Goal: Transaction & Acquisition: Purchase product/service

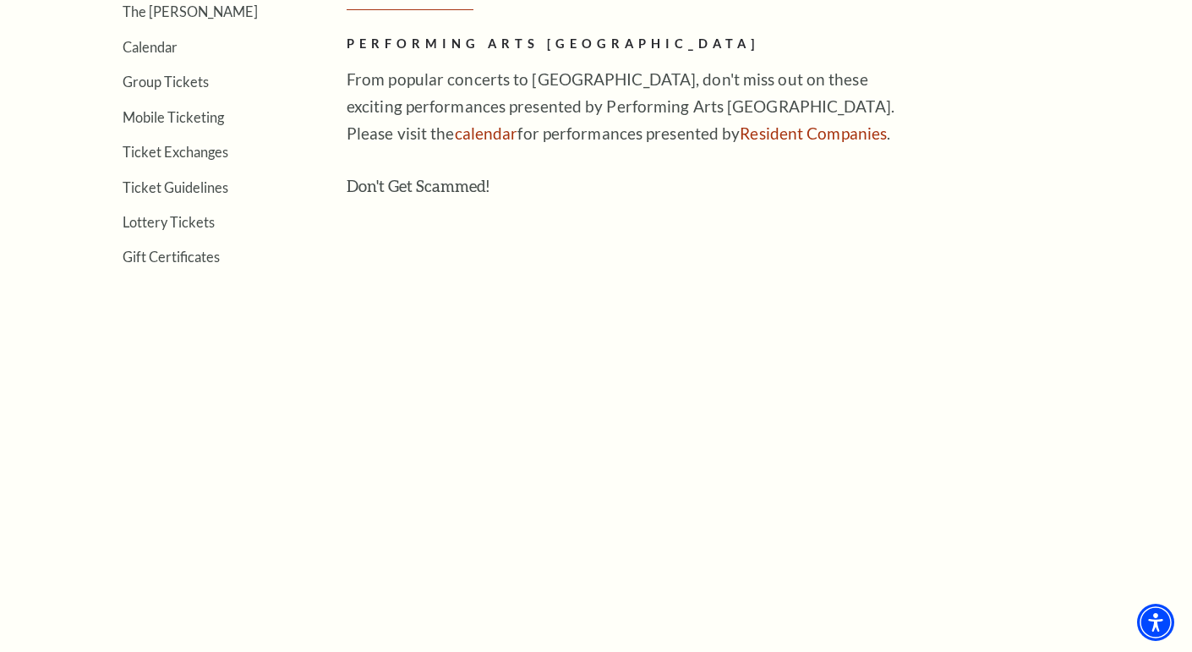
scroll to position [596, 0]
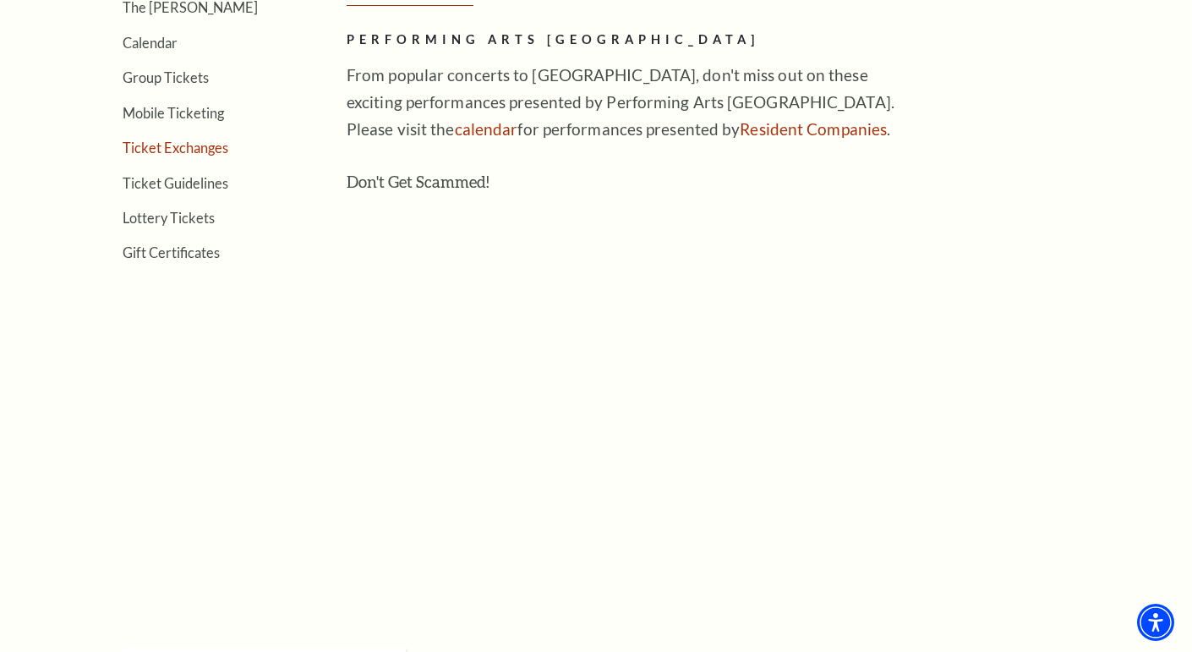
click at [189, 141] on link "Ticket Exchanges" at bounding box center [176, 148] width 106 height 16
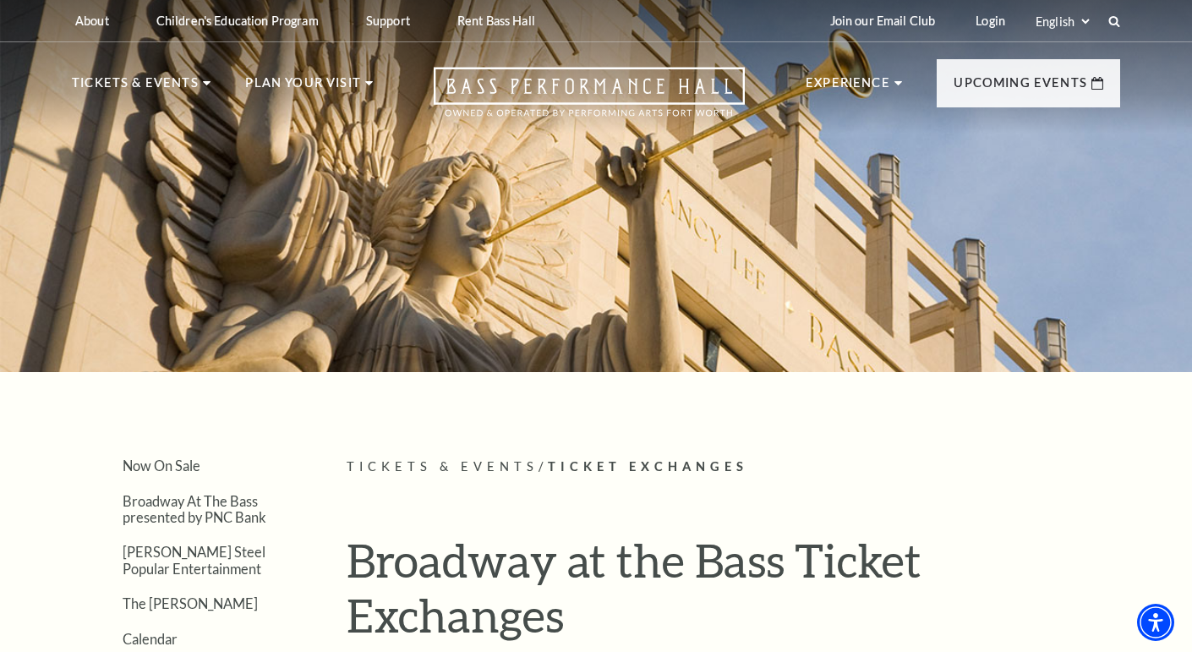
click at [1030, 457] on p "Tickets & Events / Ticket Exchanges" at bounding box center [734, 467] width 774 height 21
click at [989, 23] on link "Login" at bounding box center [990, 20] width 57 height 41
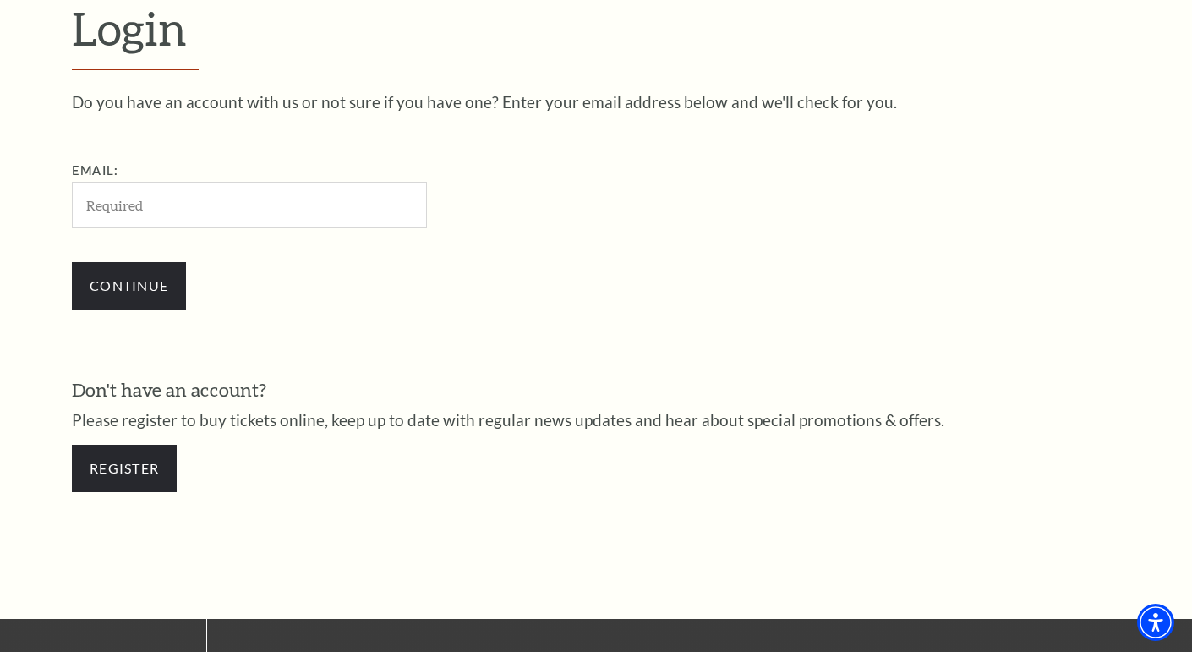
click at [156, 206] on input "Email:" at bounding box center [249, 205] width 355 height 47
type input "[EMAIL_ADDRESS][DOMAIN_NAME]"
click at [166, 286] on input "Continue" at bounding box center [129, 285] width 114 height 47
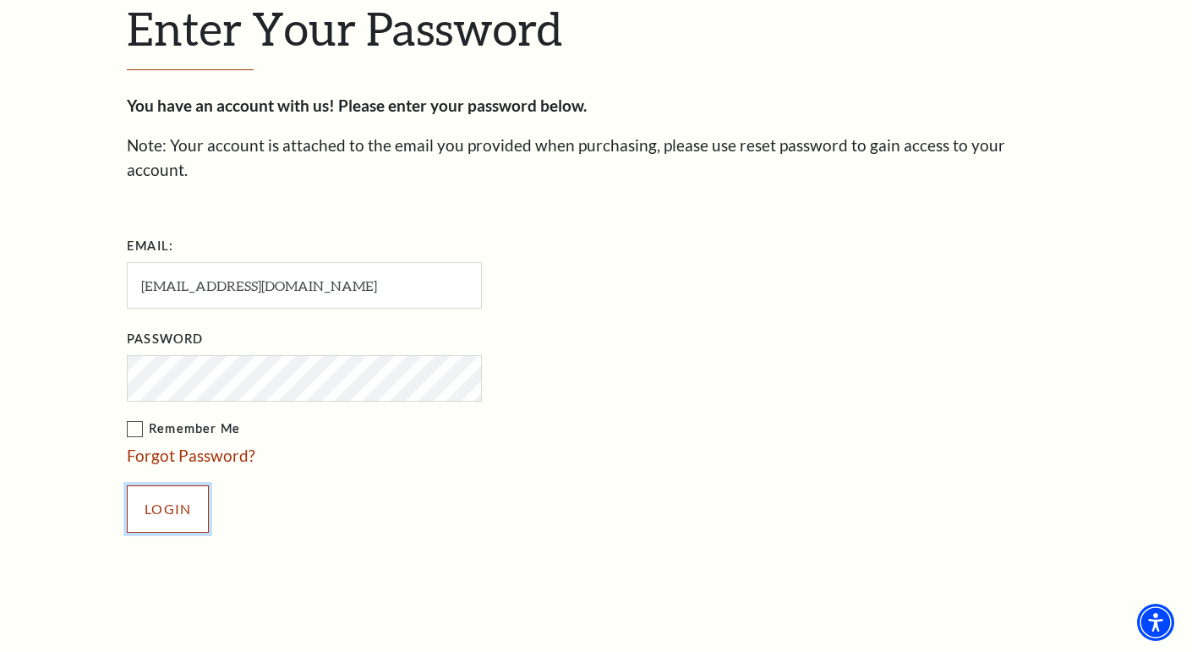
click at [185, 490] on input "Login" at bounding box center [168, 508] width 82 height 47
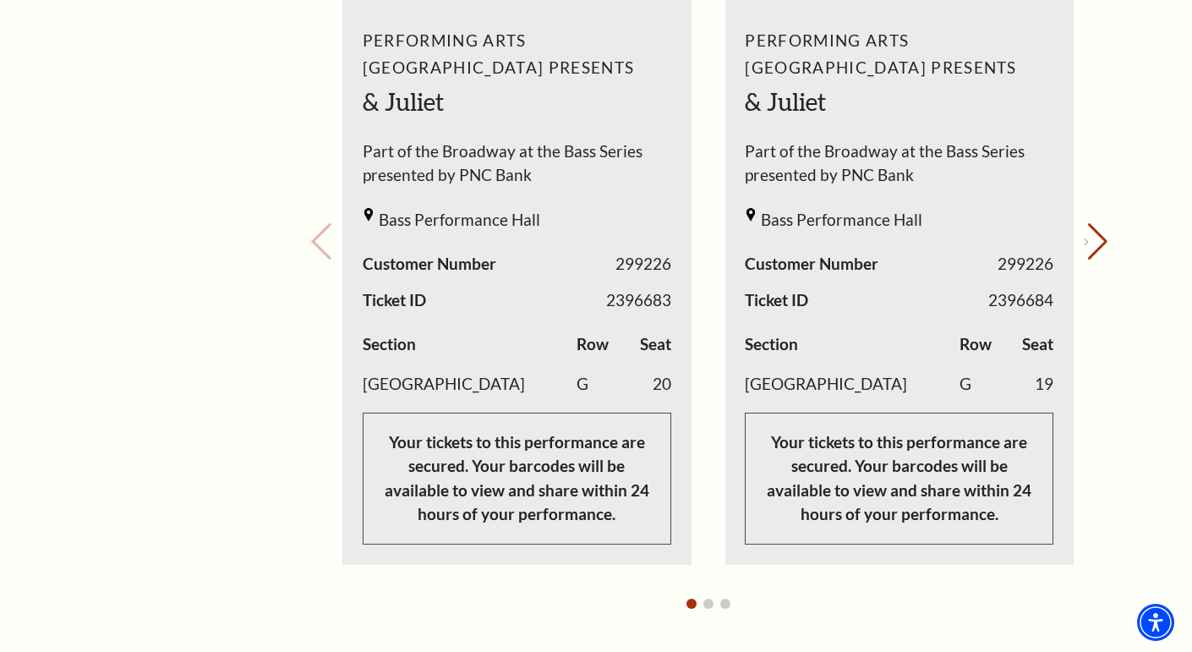
scroll to position [793, 0]
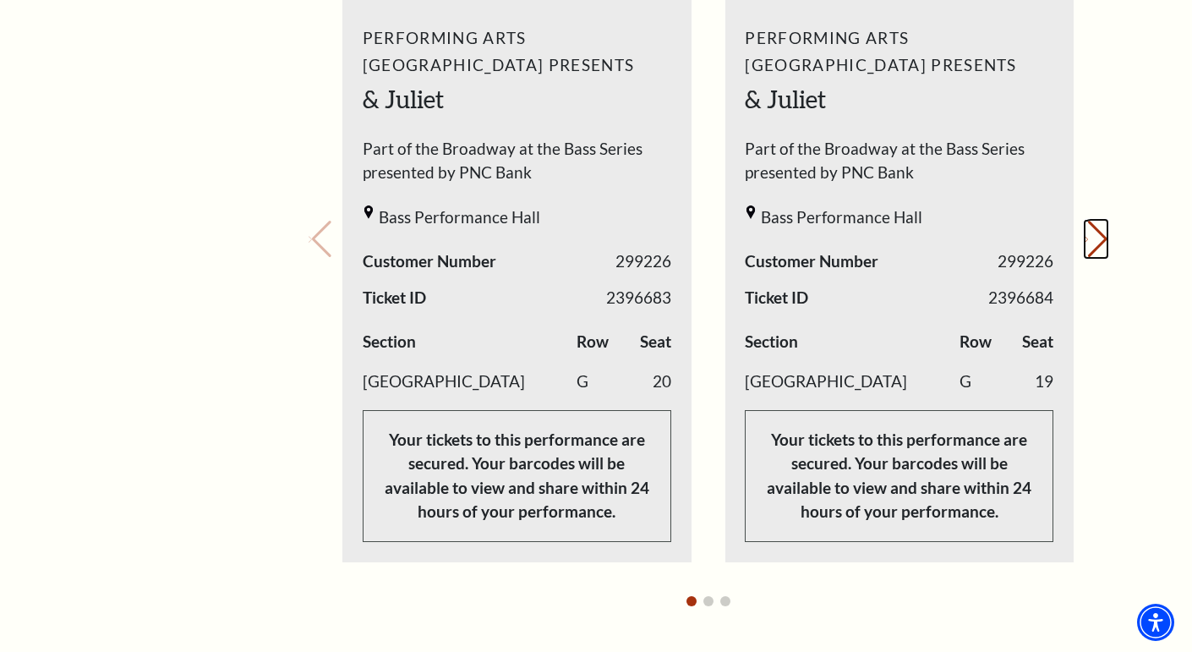
click at [1085, 246] on button "Next slide." at bounding box center [1096, 239] width 23 height 37
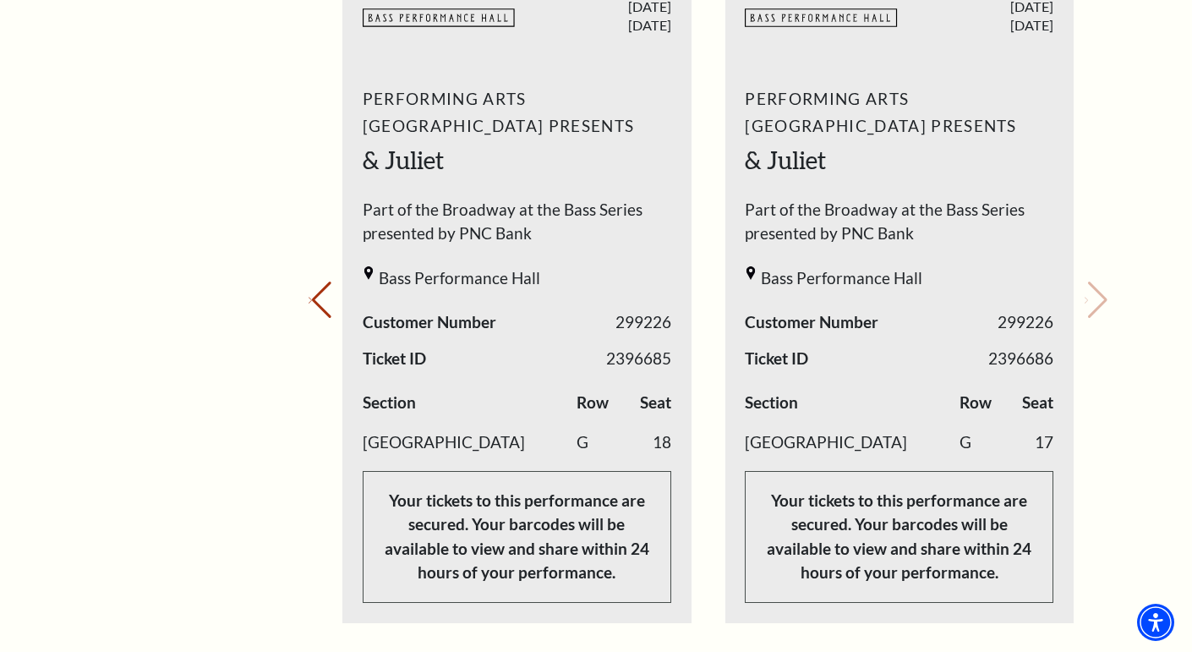
scroll to position [748, 0]
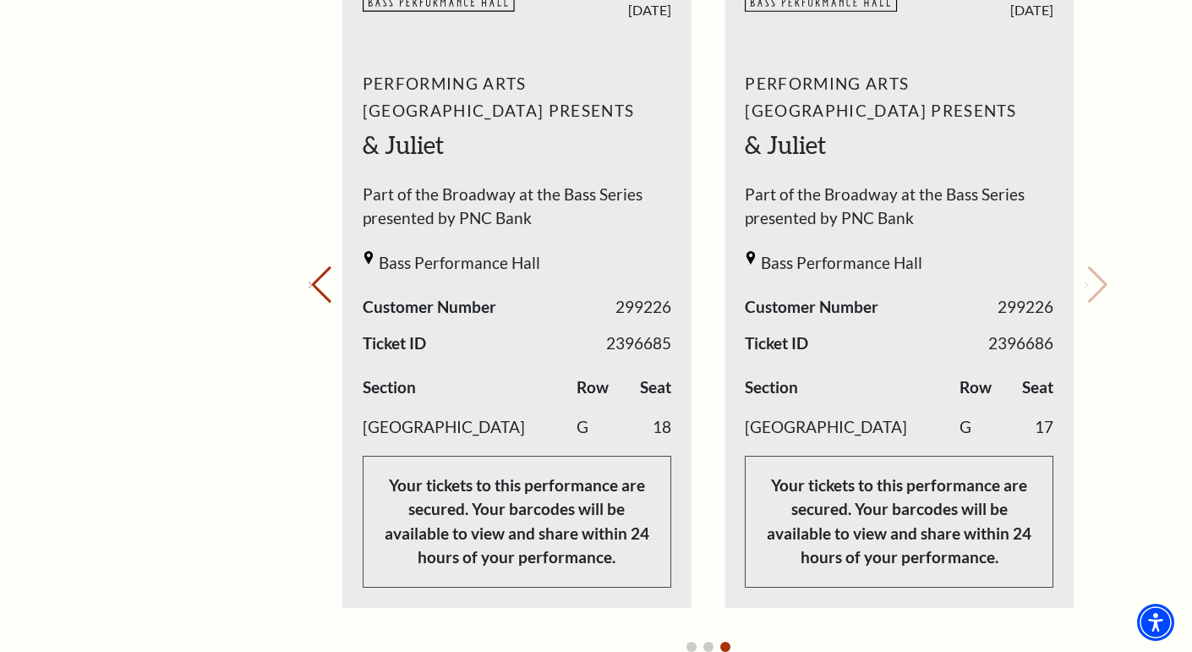
click at [952, 197] on span "Part of the Broadway at the Bass Series presented by PNC Bank" at bounding box center [899, 211] width 309 height 57
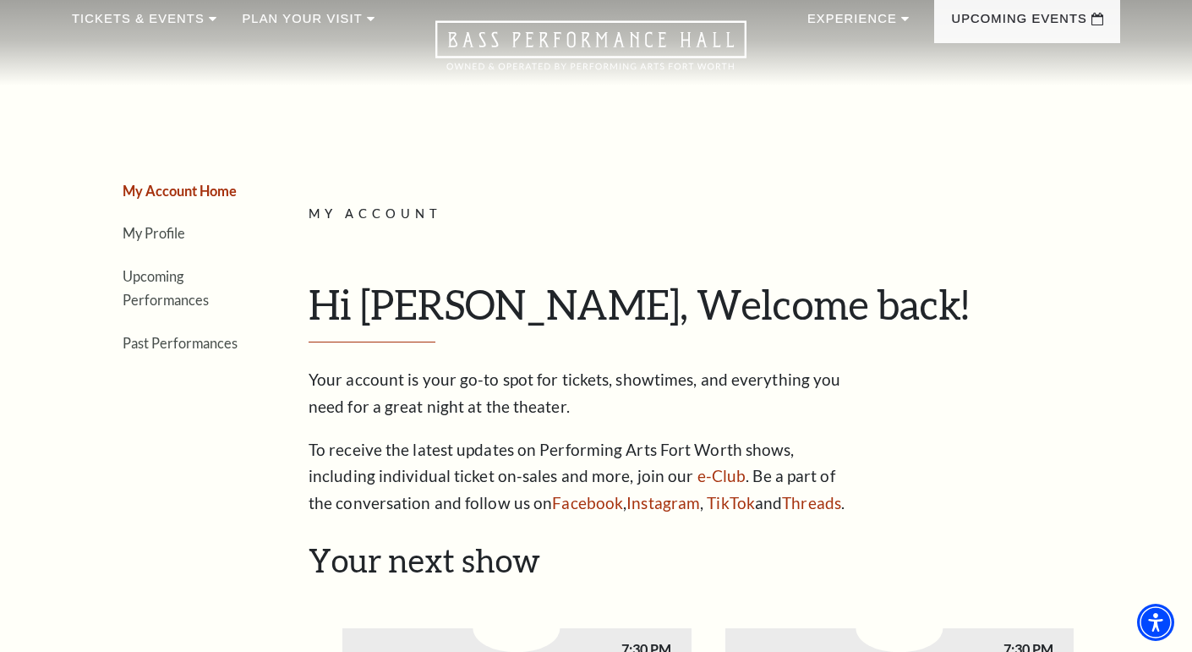
scroll to position [60, 0]
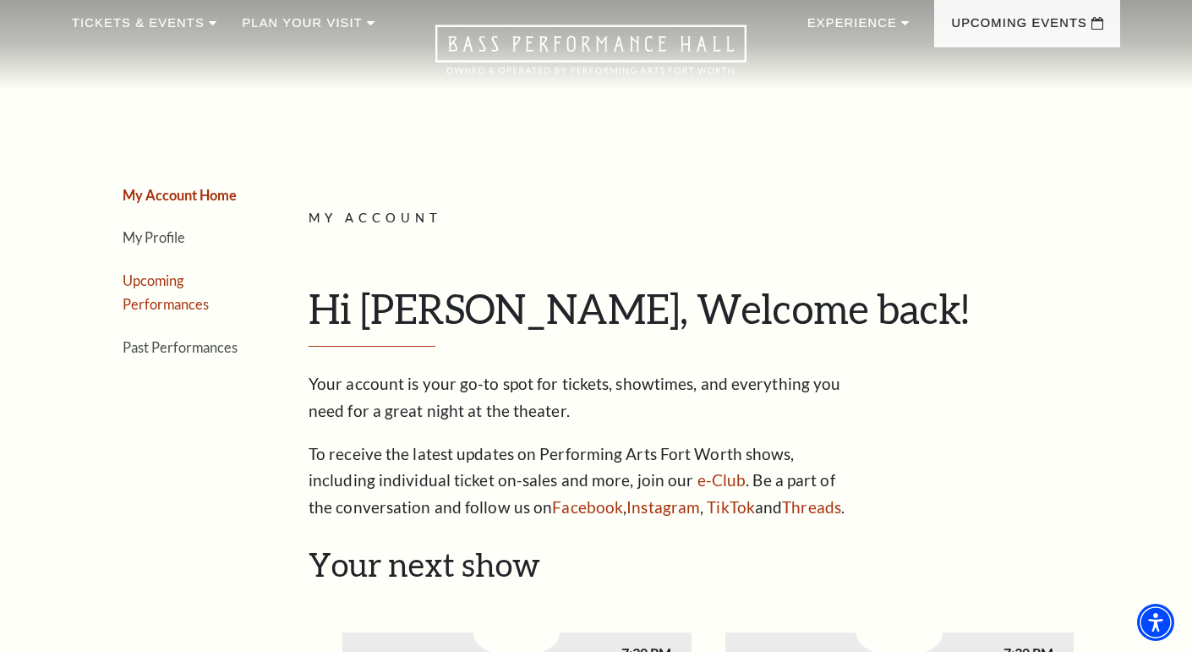
click at [144, 299] on link "Upcoming Performances" at bounding box center [166, 292] width 86 height 41
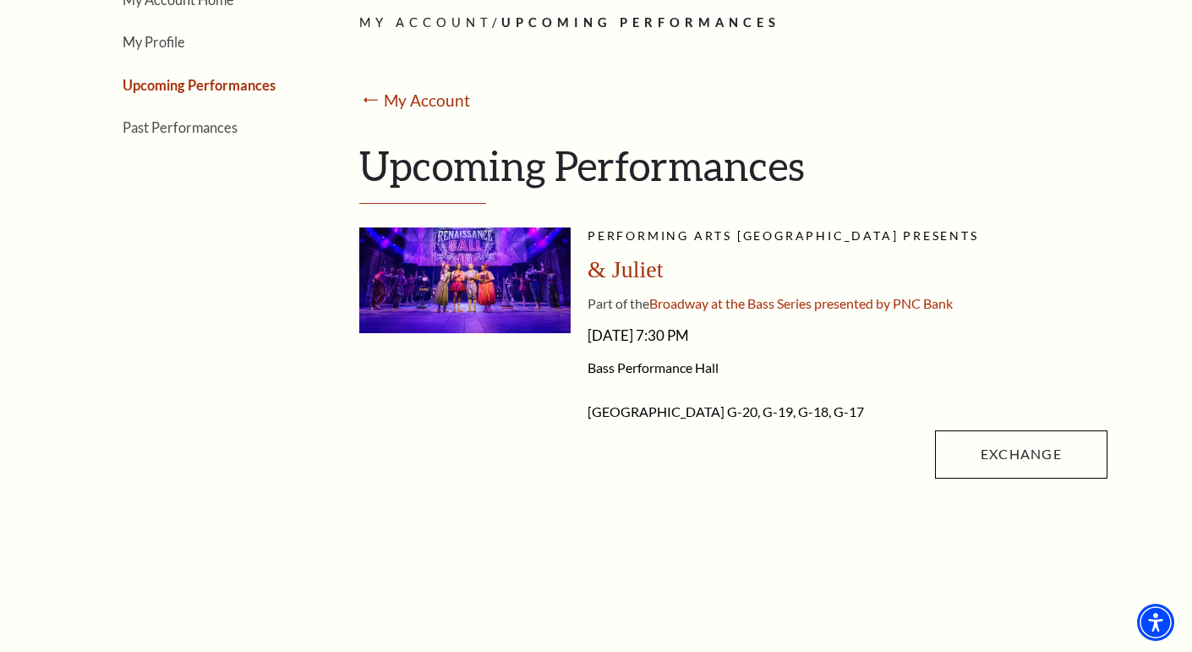
scroll to position [310, 0]
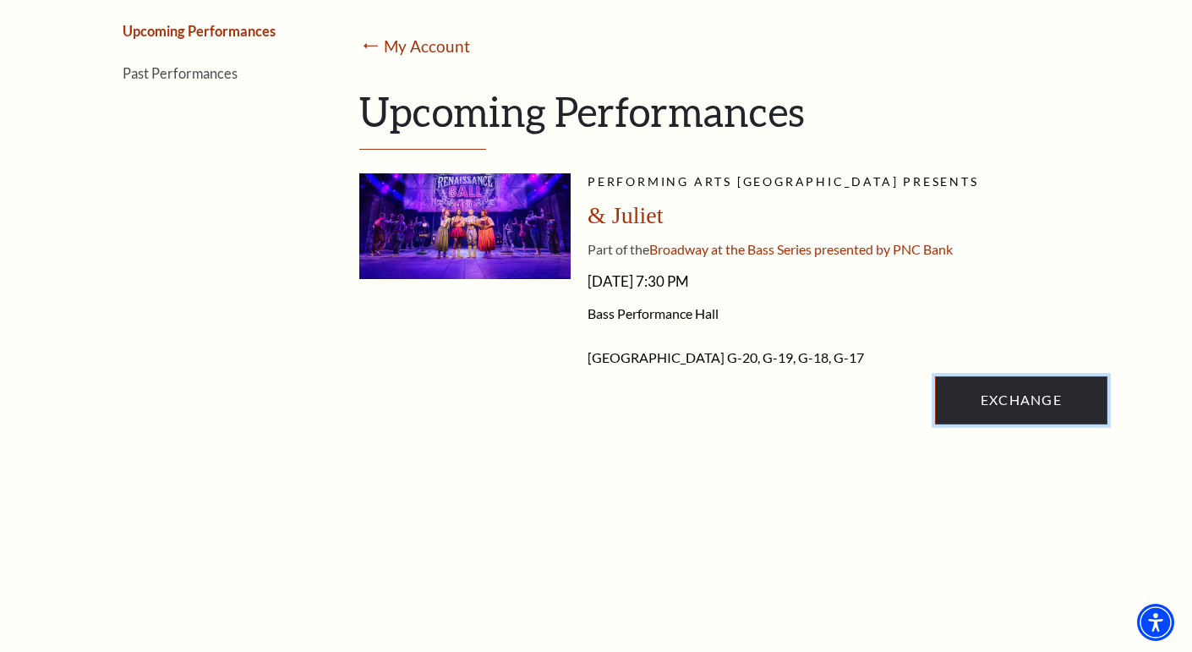
click at [1016, 396] on link "Exchange" at bounding box center [1021, 399] width 173 height 47
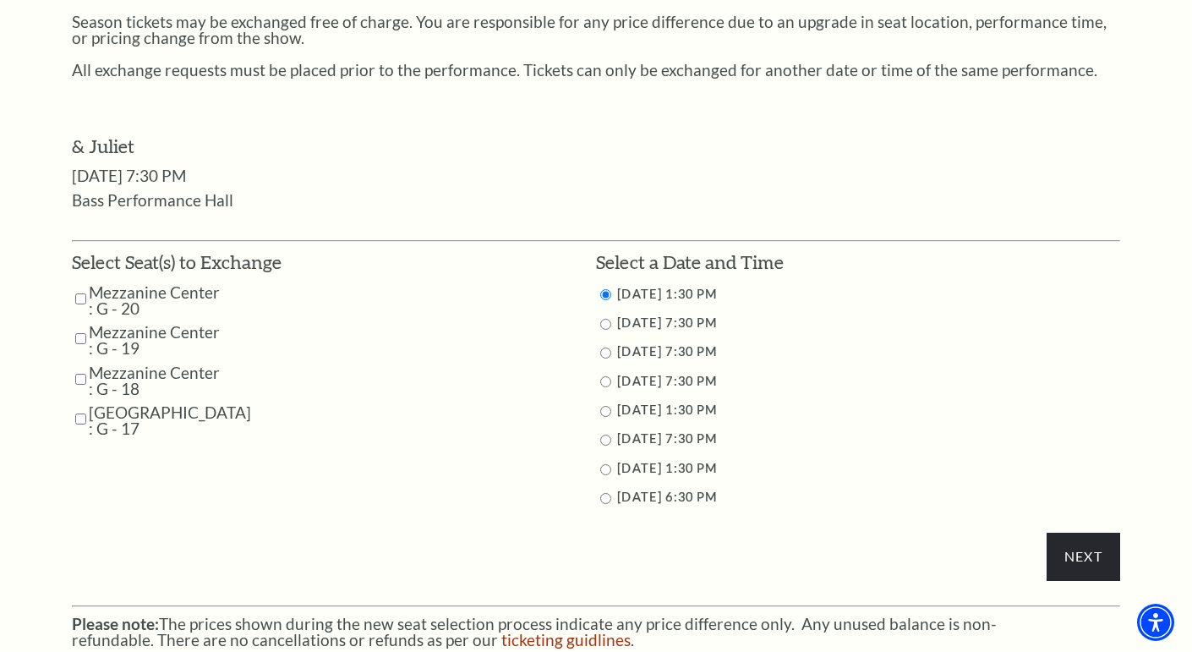
scroll to position [687, 0]
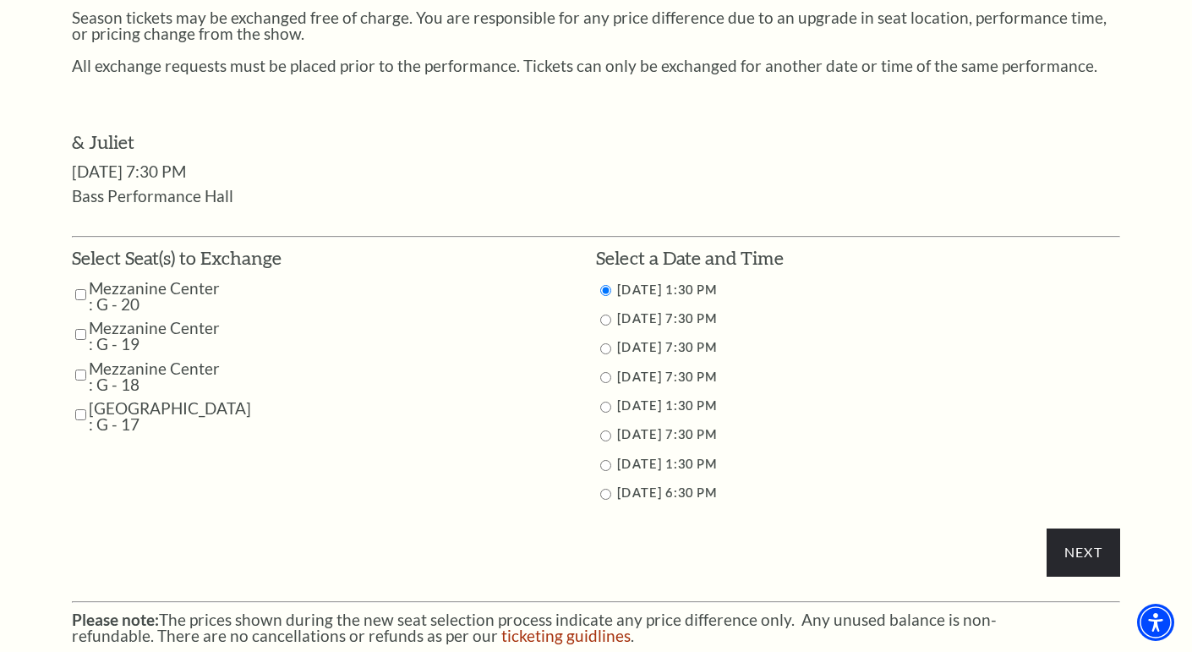
click at [603, 349] on input "11/13/2025 7:30 PM" at bounding box center [605, 348] width 11 height 11
radio input "true"
click at [603, 349] on input "11/13/2025 7:30 PM" at bounding box center [605, 348] width 11 height 11
click at [1064, 549] on input "Next" at bounding box center [1084, 552] width 74 height 47
click at [83, 291] on input "Mezzanine Center : G - 20" at bounding box center [80, 295] width 11 height 30
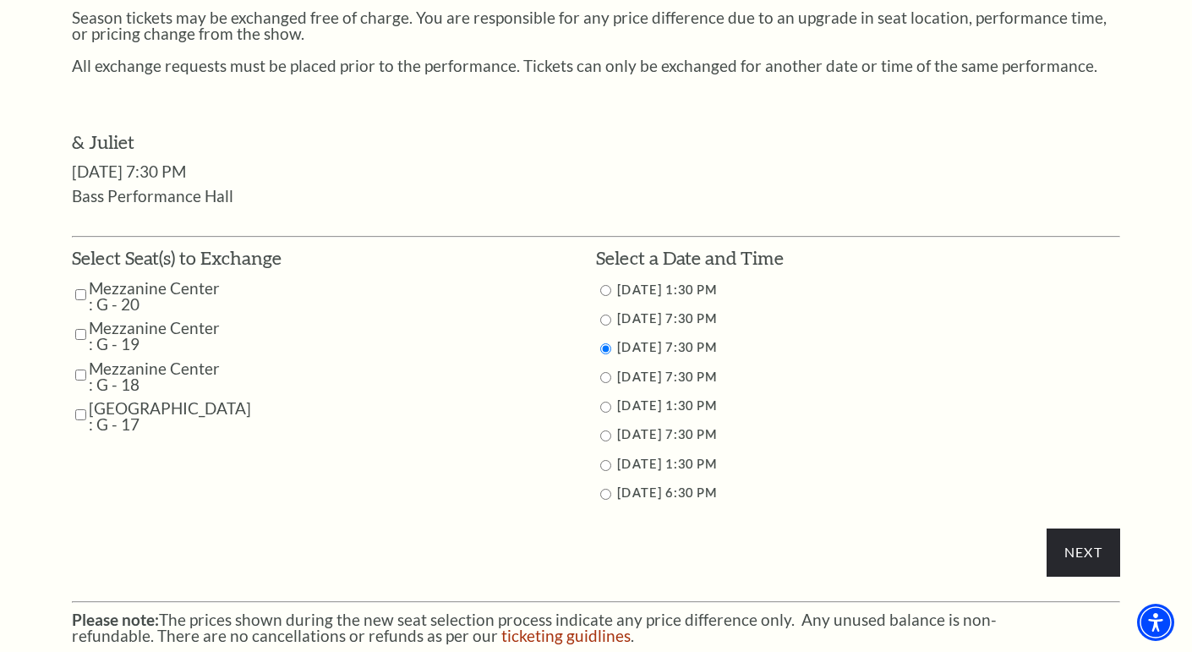
checkbox input "true"
click at [79, 331] on input "Mezzanine Center : G - 19" at bounding box center [80, 335] width 11 height 30
checkbox input "true"
click at [77, 378] on input "Mezzanine Center : G - 18" at bounding box center [80, 375] width 11 height 30
checkbox input "true"
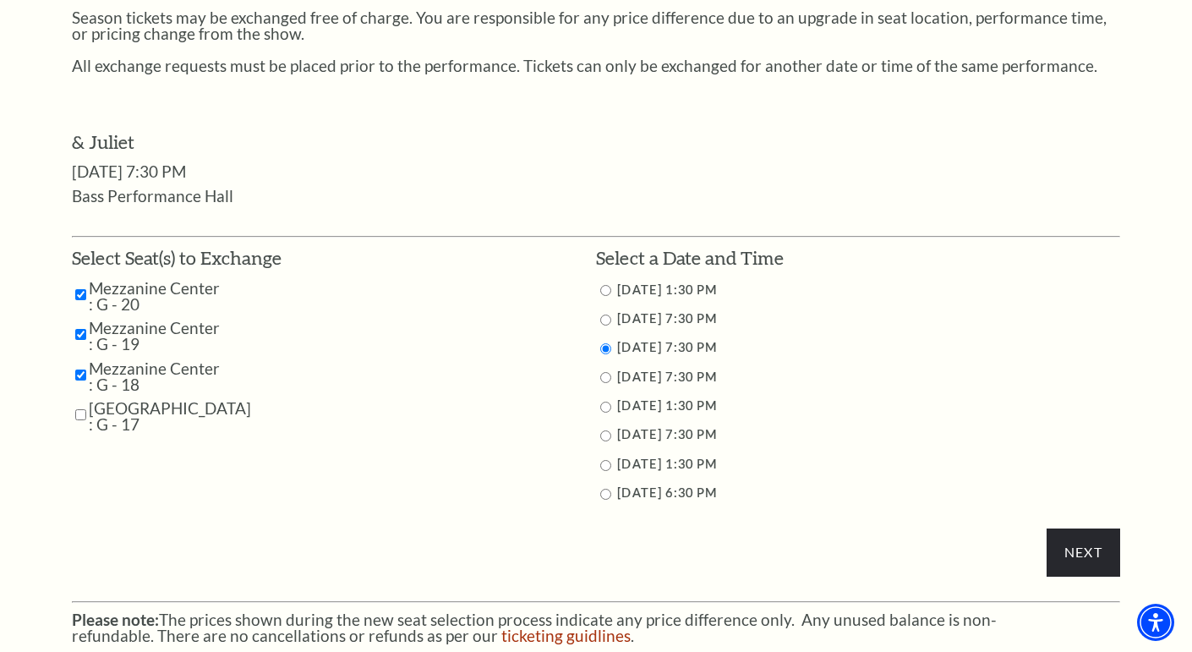
click at [79, 412] on input "Mezzanine Center : G - 17" at bounding box center [80, 415] width 11 height 30
checkbox input "true"
click at [1088, 541] on input "Next" at bounding box center [1084, 552] width 74 height 47
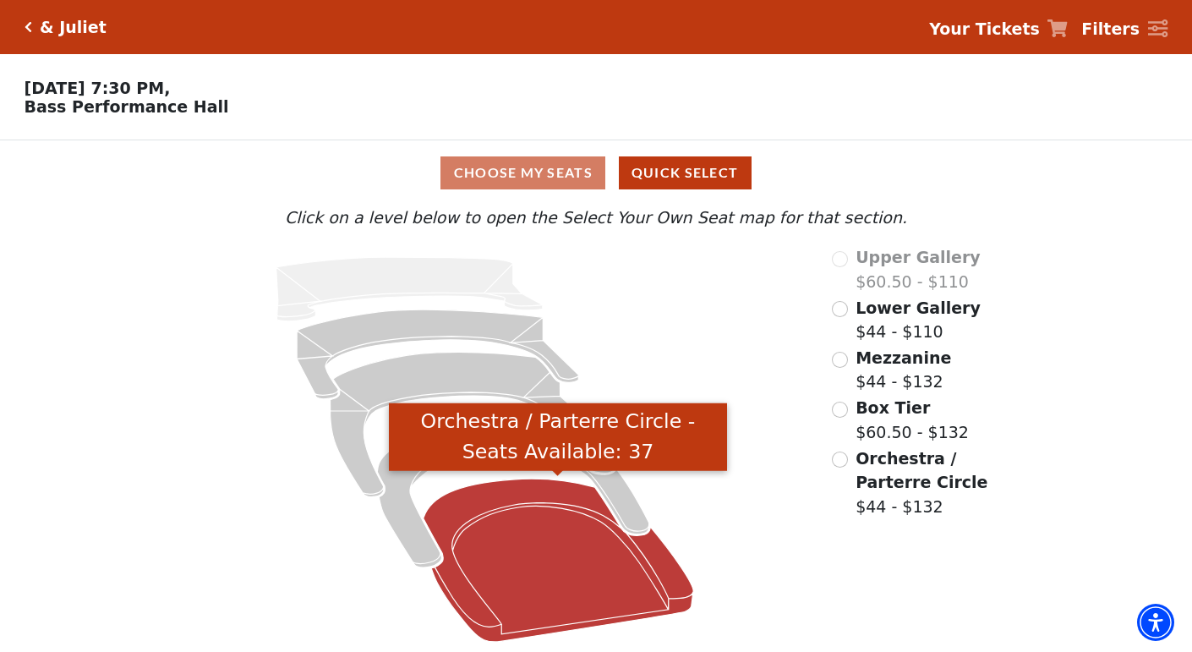
click at [546, 551] on icon "Orchestra / Parterre Circle - Seats Available: 37" at bounding box center [558, 560] width 270 height 163
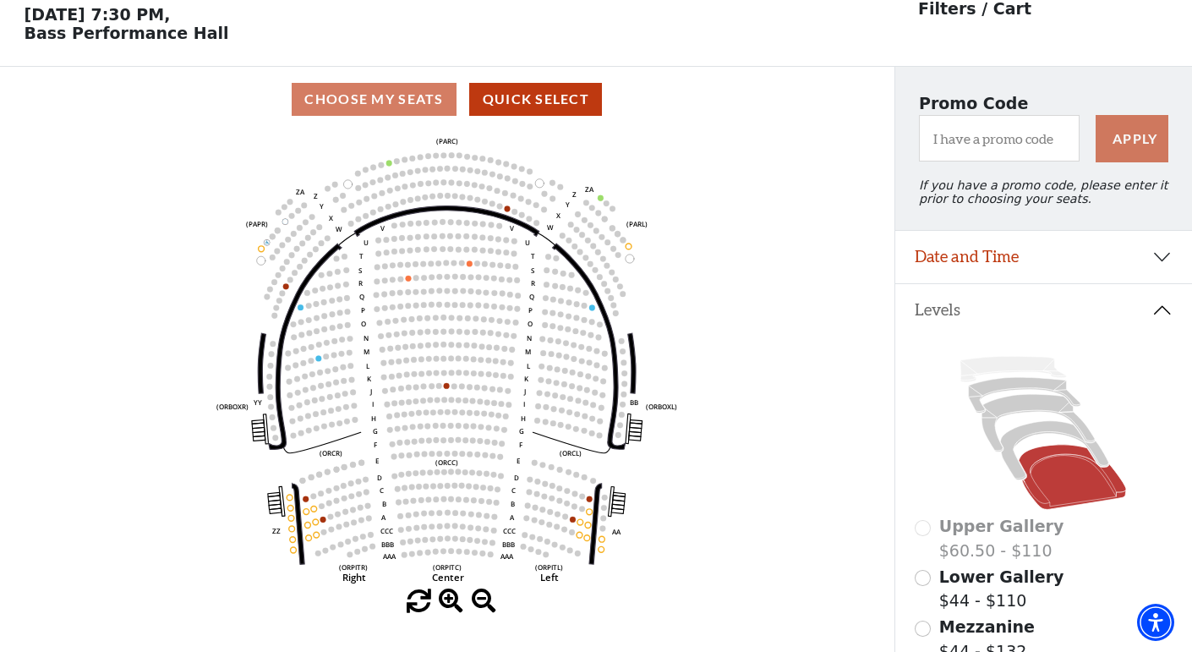
scroll to position [78, 0]
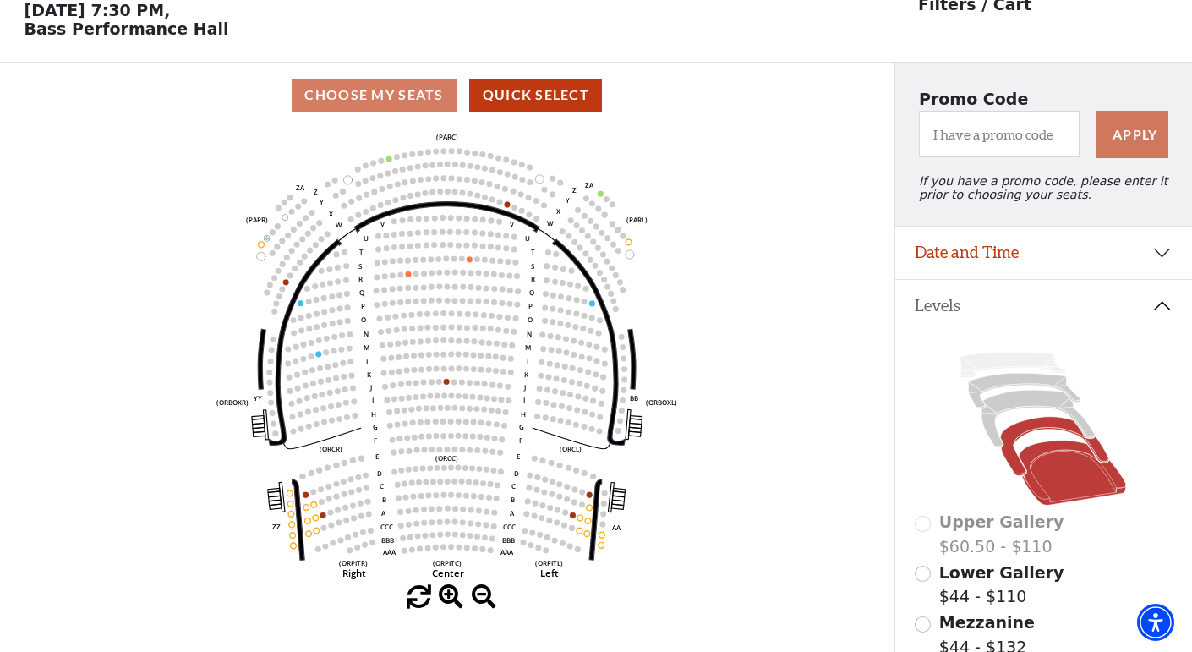
click at [1016, 430] on icon at bounding box center [1055, 446] width 108 height 59
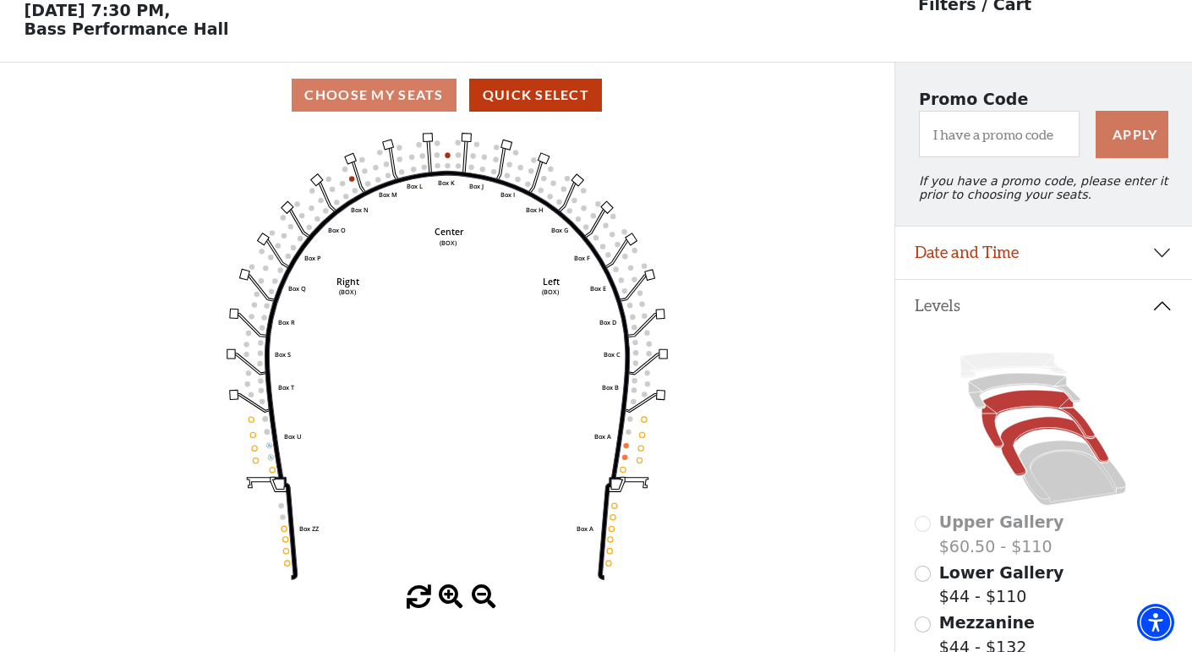
click at [1011, 401] on icon at bounding box center [1039, 420] width 113 height 58
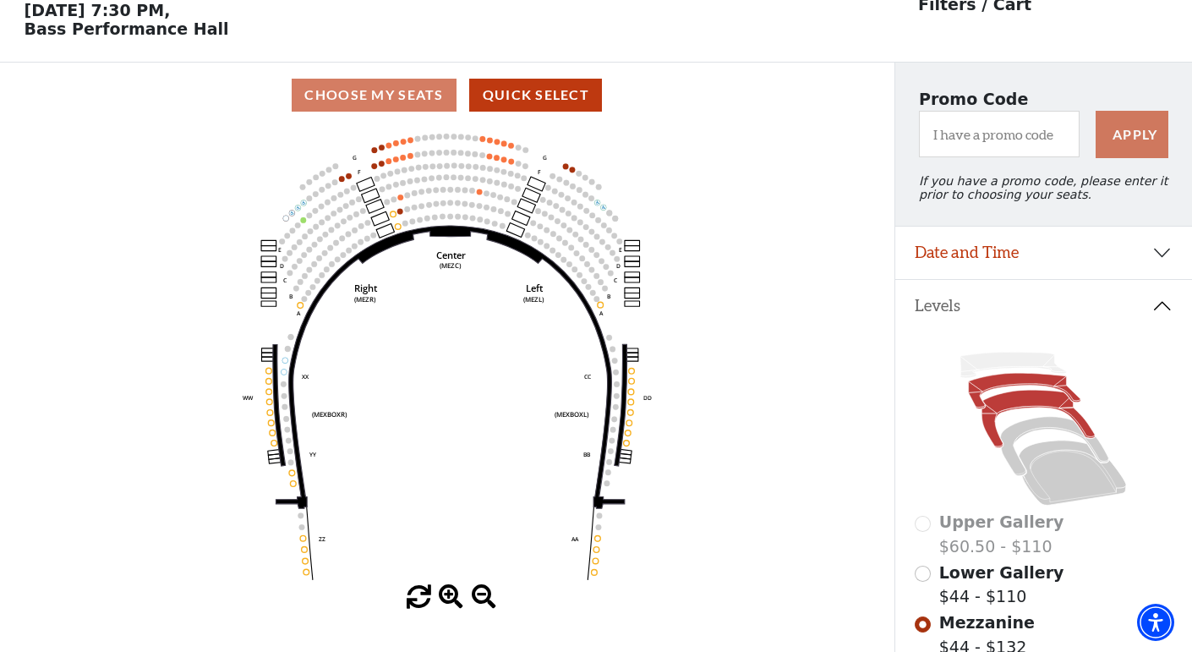
click at [989, 380] on icon at bounding box center [1025, 392] width 112 height 36
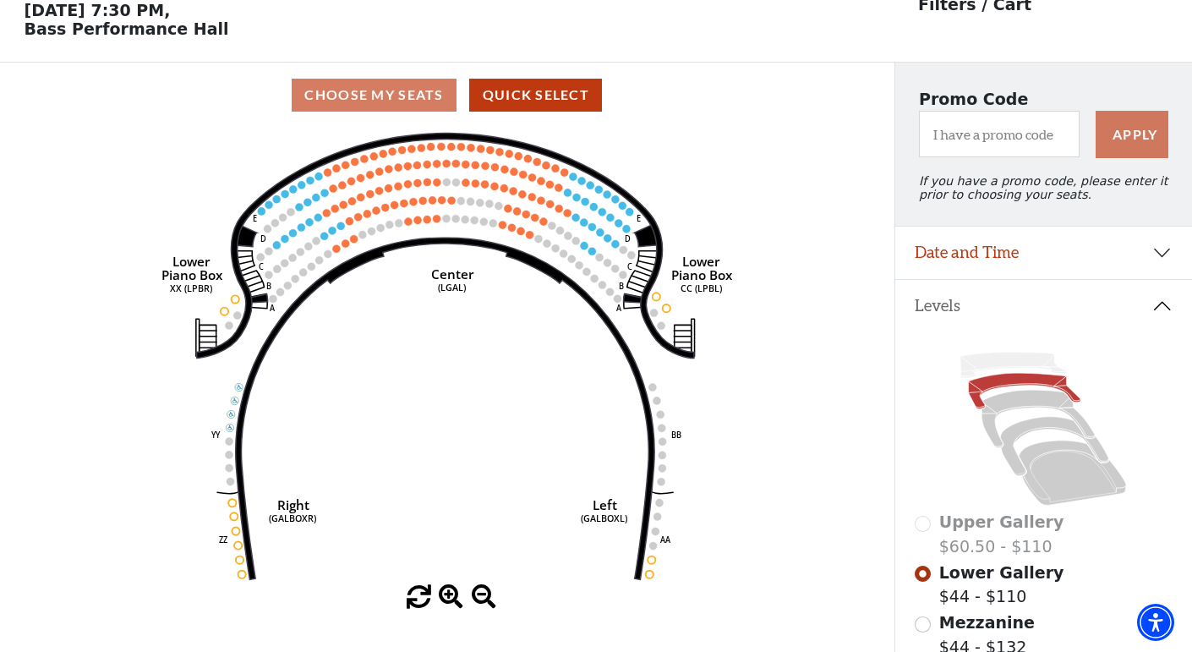
click at [388, 91] on div "Choose My Seats Quick Select" at bounding box center [447, 95] width 895 height 33
click at [545, 95] on button "Quick Select" at bounding box center [535, 95] width 133 height 33
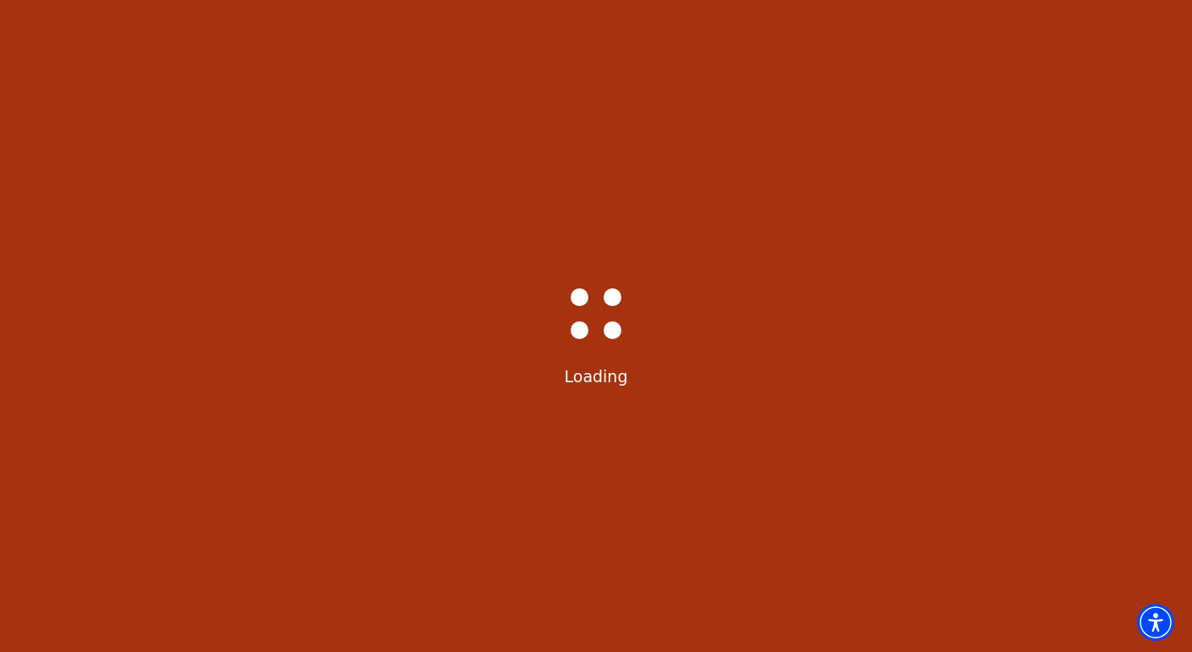
scroll to position [0, 0]
select select "6230"
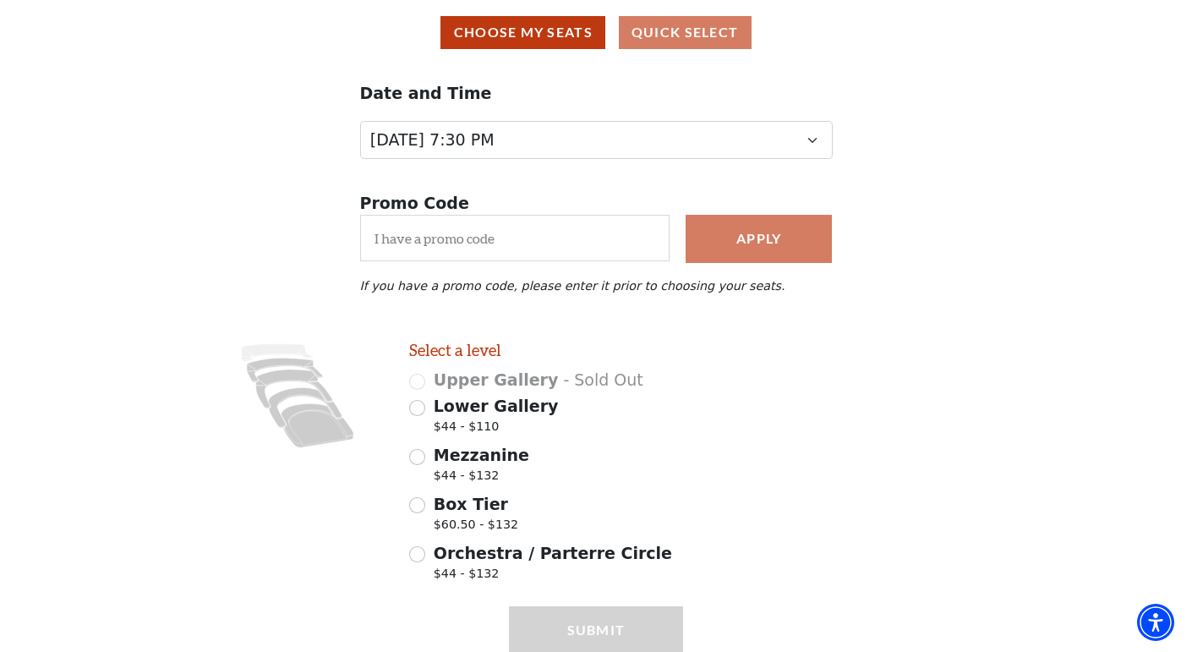
scroll to position [204, 0]
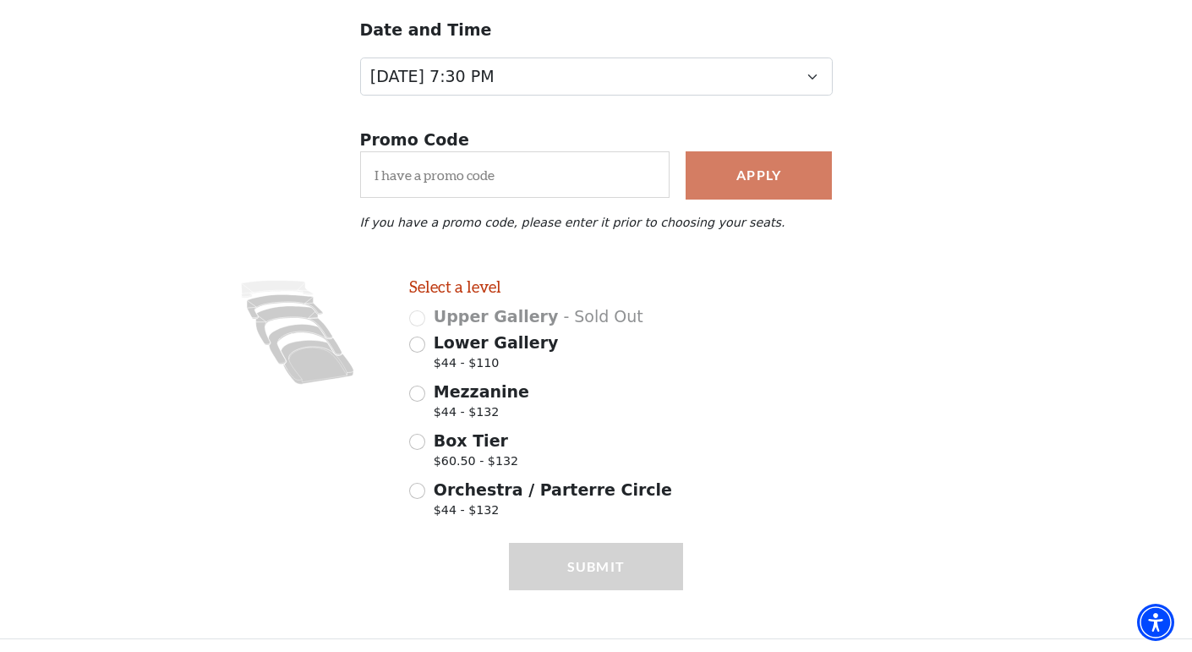
click at [974, 298] on div at bounding box center [845, 401] width 299 height 249
click at [414, 387] on input "Mezzanine $44 - $132" at bounding box center [417, 394] width 16 height 16
radio input "true"
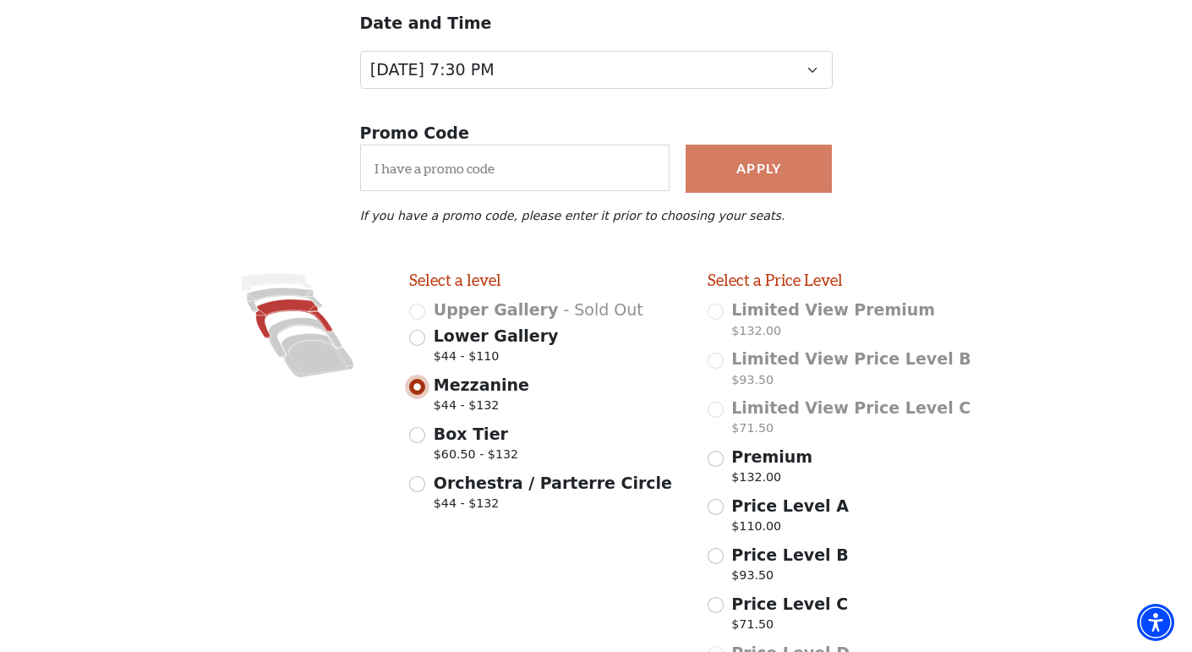
scroll to position [374, 0]
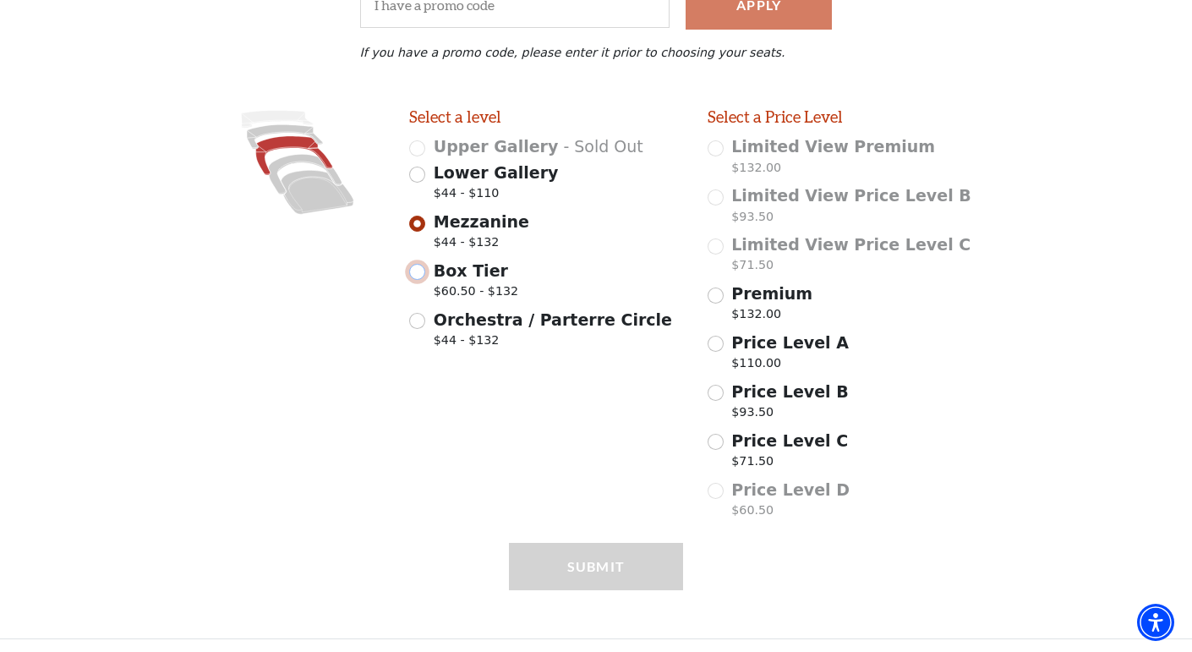
click at [419, 271] on input "Box Tier $60.50 - $132" at bounding box center [417, 272] width 16 height 16
radio input "true"
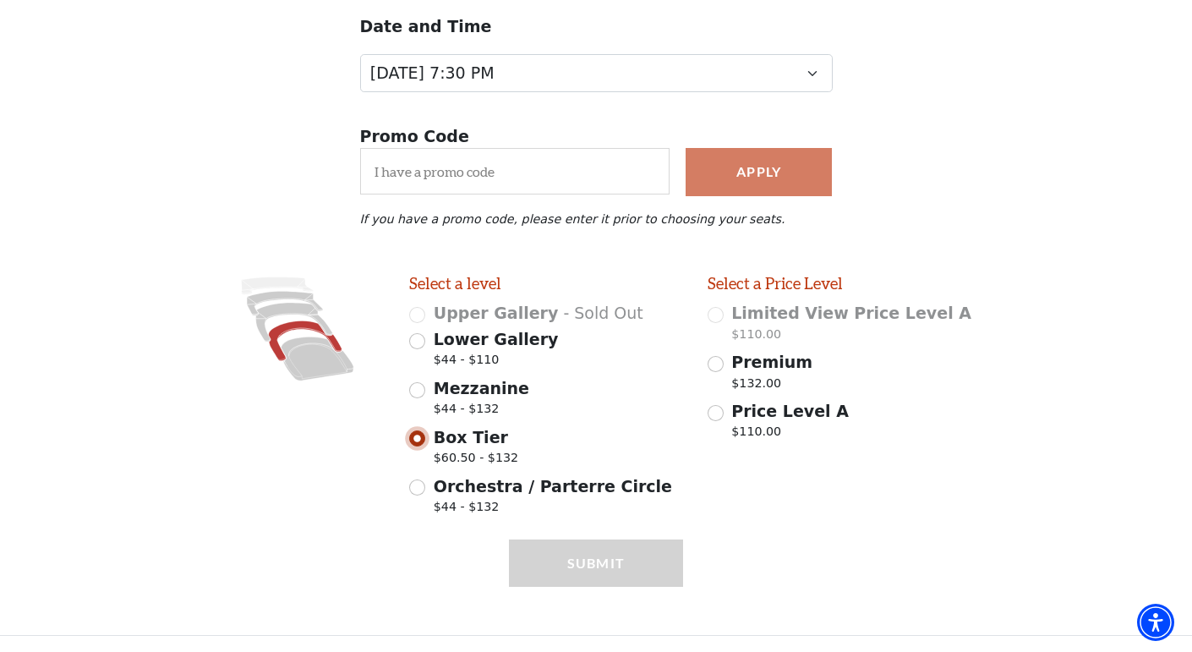
scroll to position [204, 0]
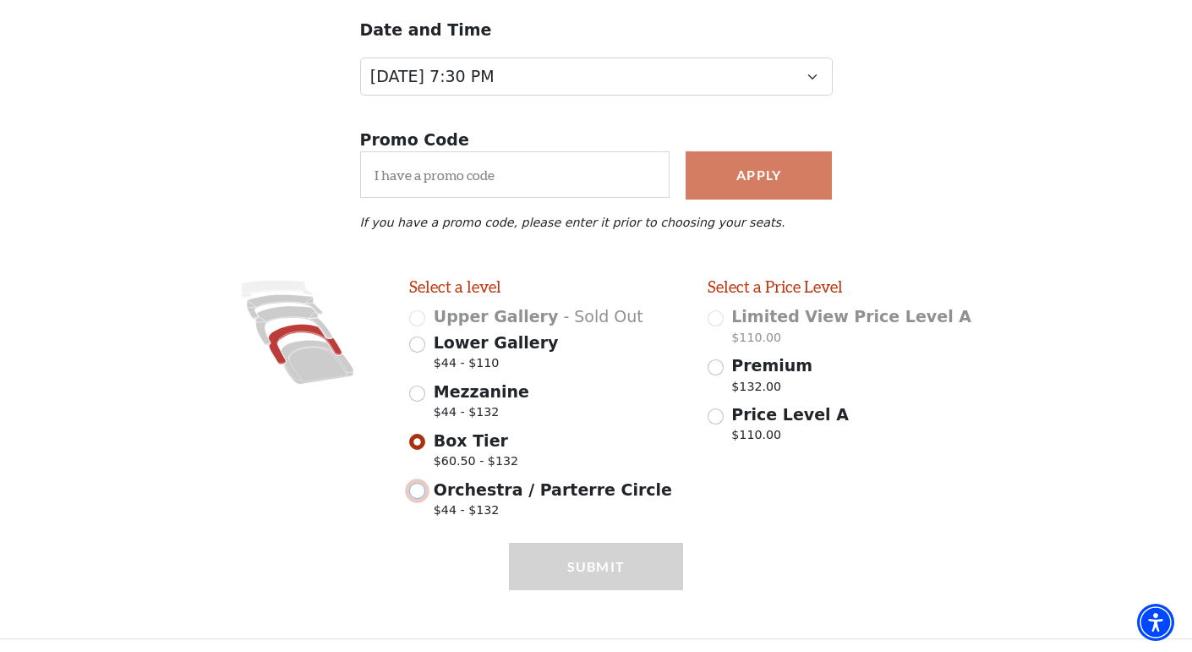
click at [417, 486] on input "Orchestra / Parterre Circle $44 - $132" at bounding box center [417, 491] width 16 height 16
radio input "true"
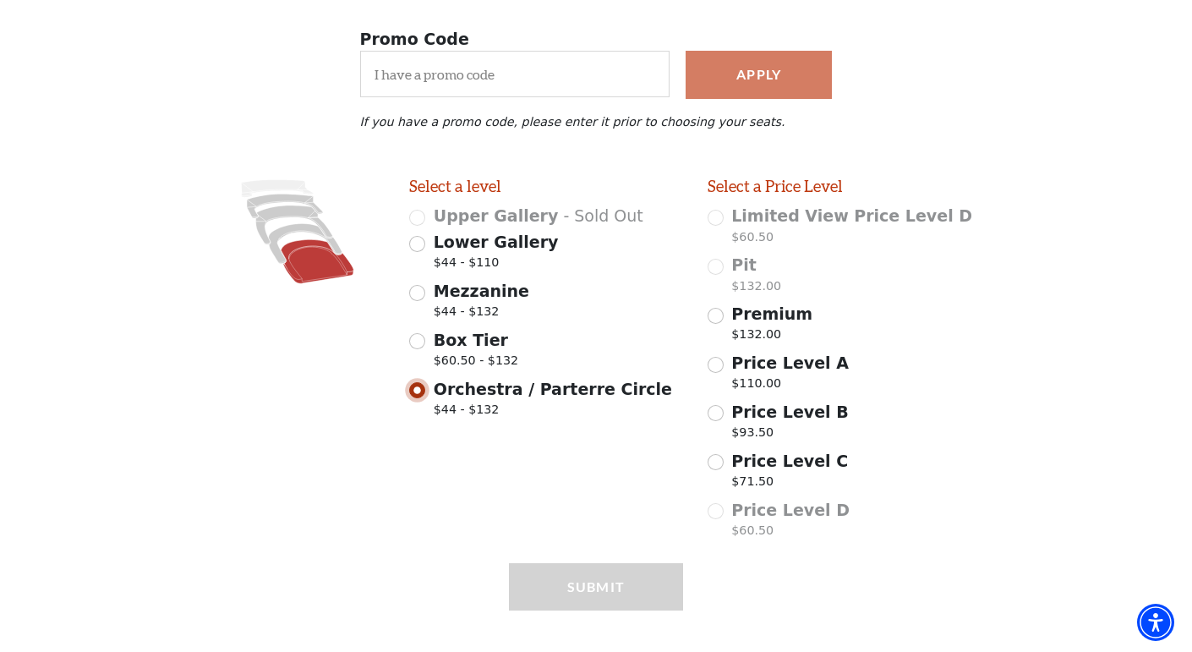
scroll to position [325, 0]
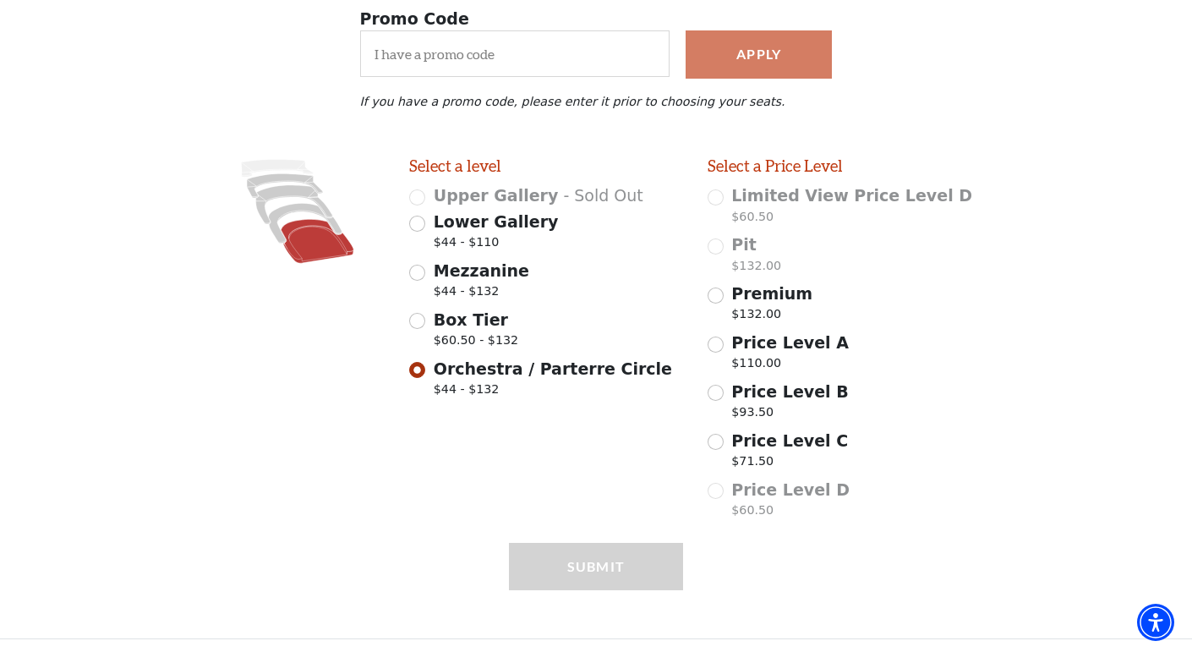
click at [577, 427] on div "Select a level Upper Gallery - Sold Out Lower Gallery $44 - $110 Mezzanine $44 …" at bounding box center [546, 341] width 299 height 370
click at [718, 340] on input "Price Level A $110.00" at bounding box center [716, 345] width 16 height 16
radio input "true"
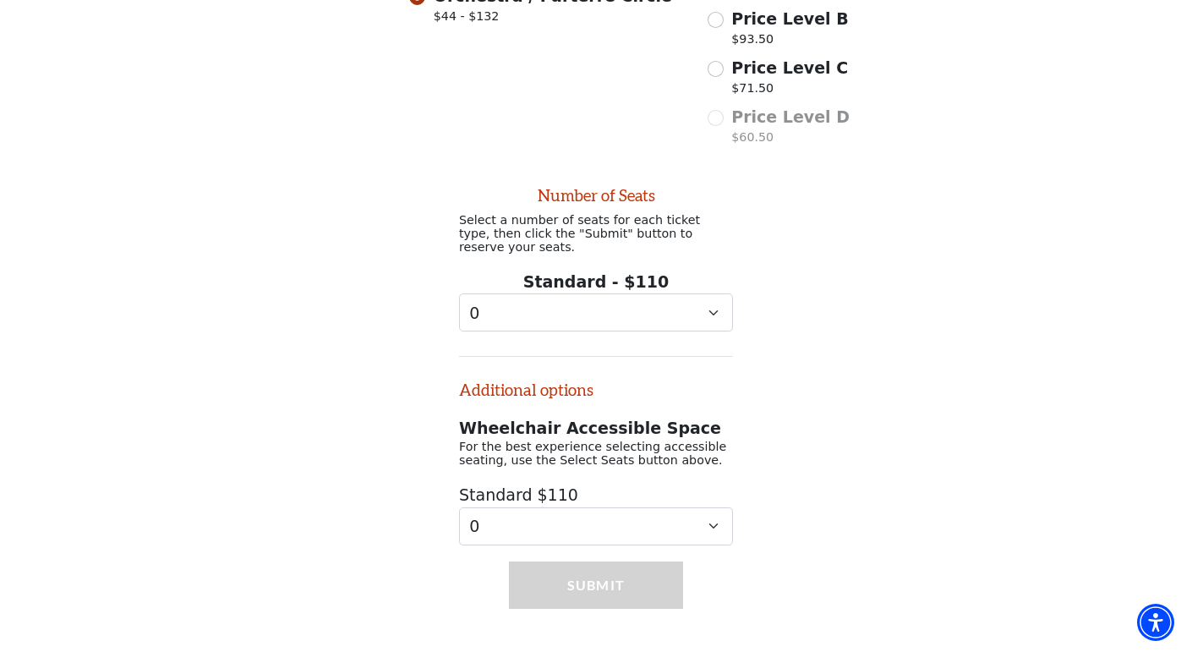
scroll to position [704, 0]
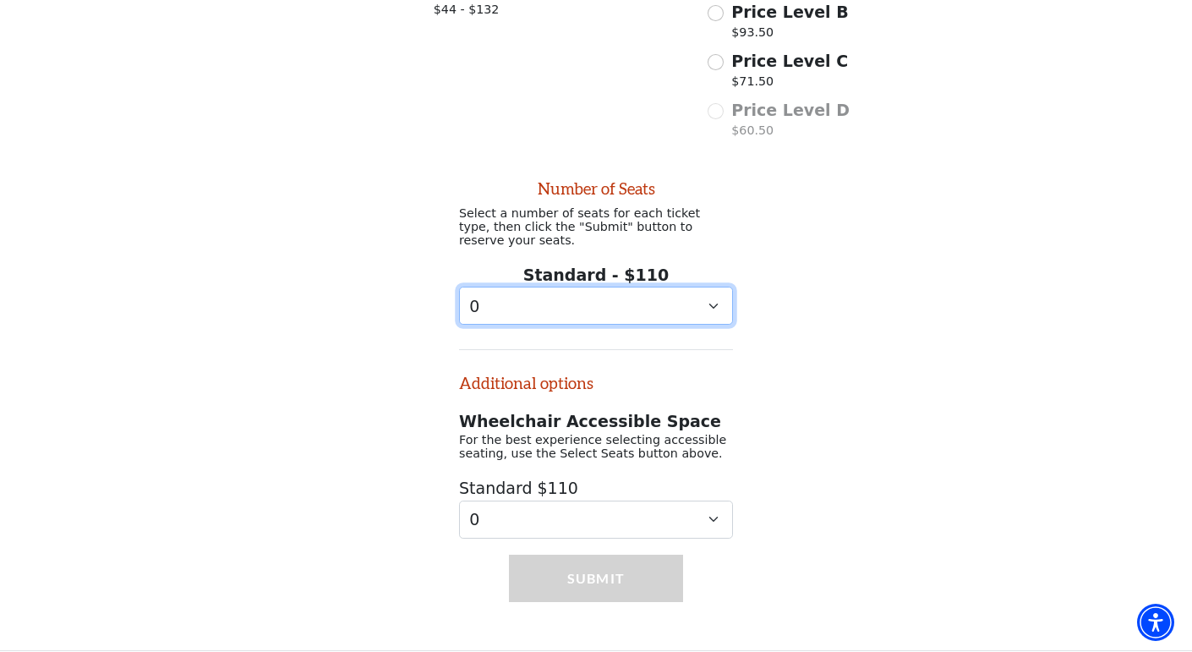
click at [690, 287] on select "0 1 2 3 4 5 6 7 8 9" at bounding box center [596, 306] width 274 height 38
select select "4"
click at [459, 287] on select "0 1 2 3 4 5 6 7 8 9" at bounding box center [596, 306] width 274 height 38
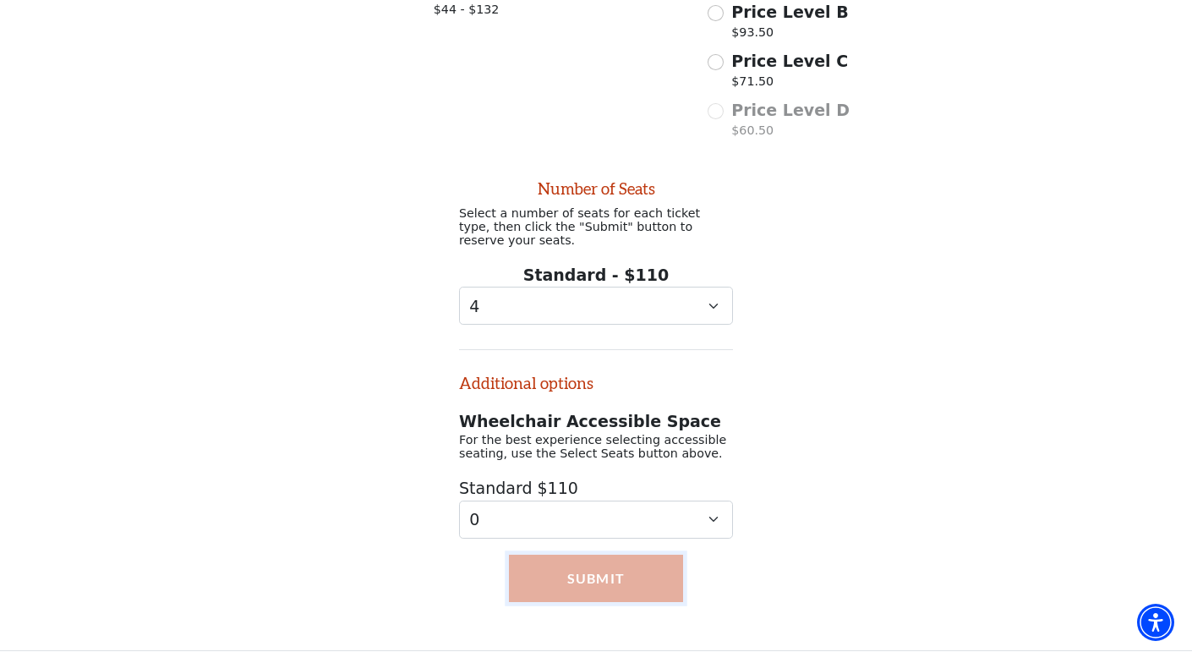
click at [571, 562] on button "Submit" at bounding box center [596, 578] width 175 height 47
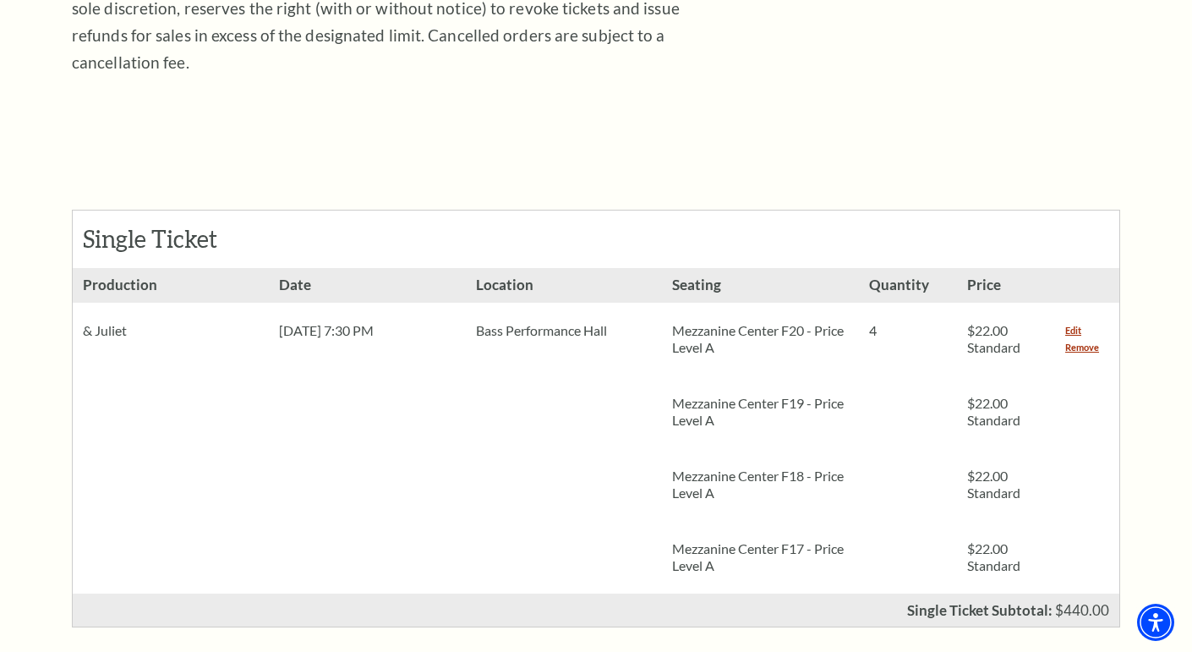
scroll to position [540, 0]
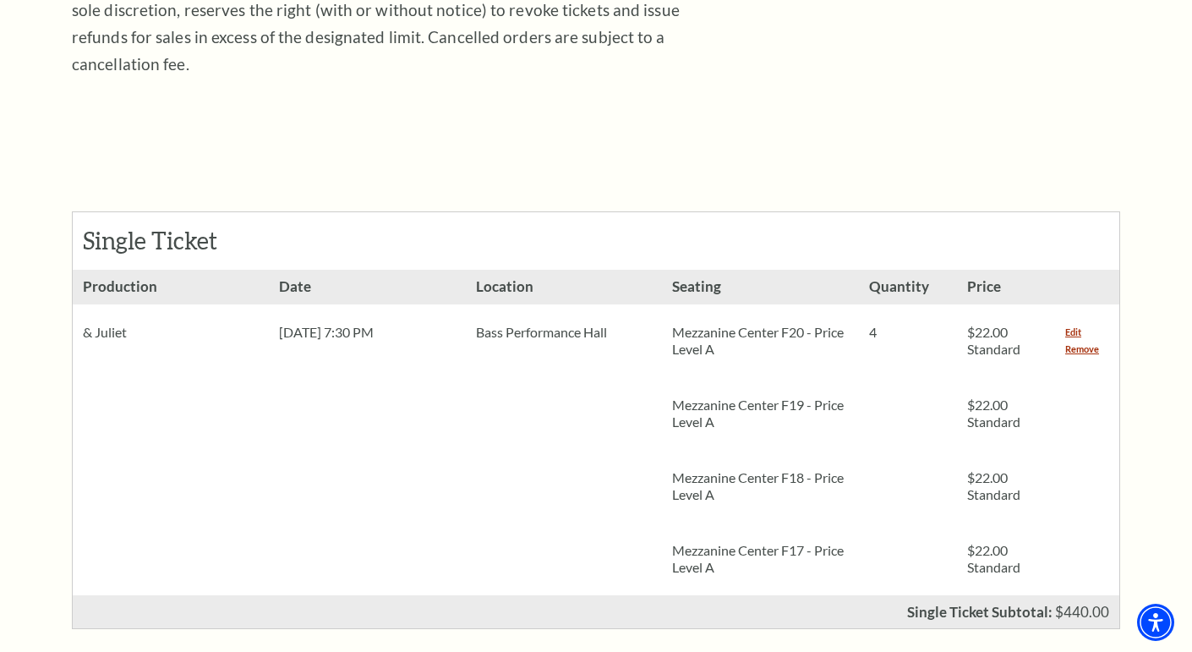
click at [1182, 226] on div "Notice × Tickets cannot be removed during a Ticket Exchange. Choose Start Over …" at bounding box center [596, 610] width 1192 height 2045
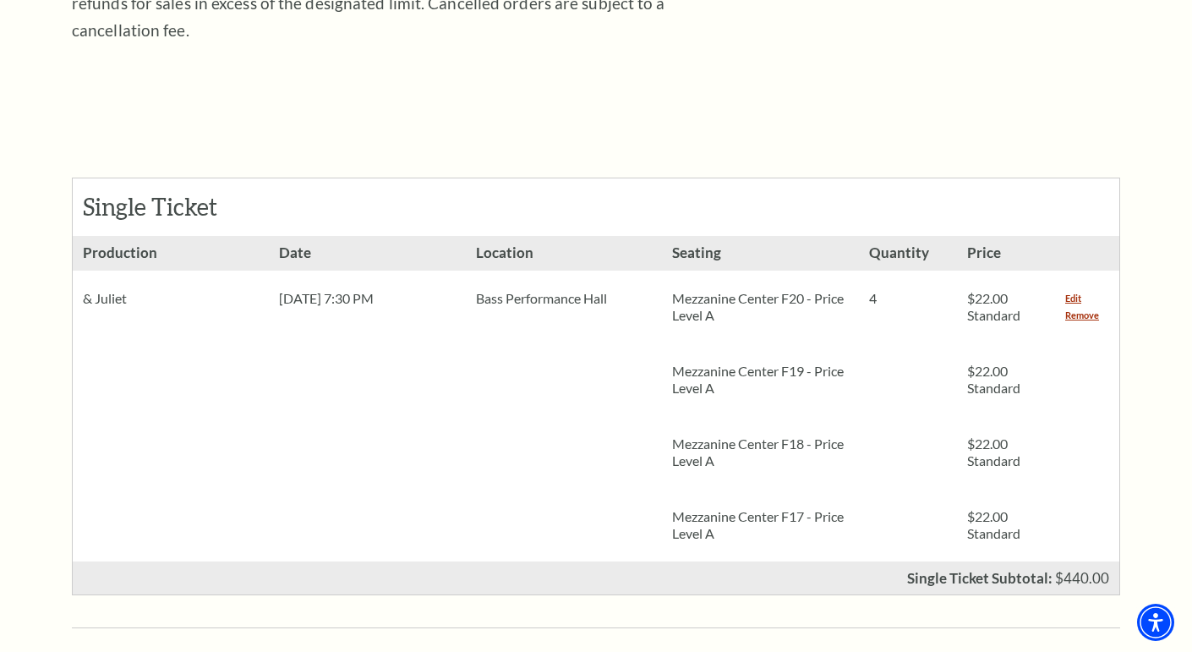
scroll to position [1913, 0]
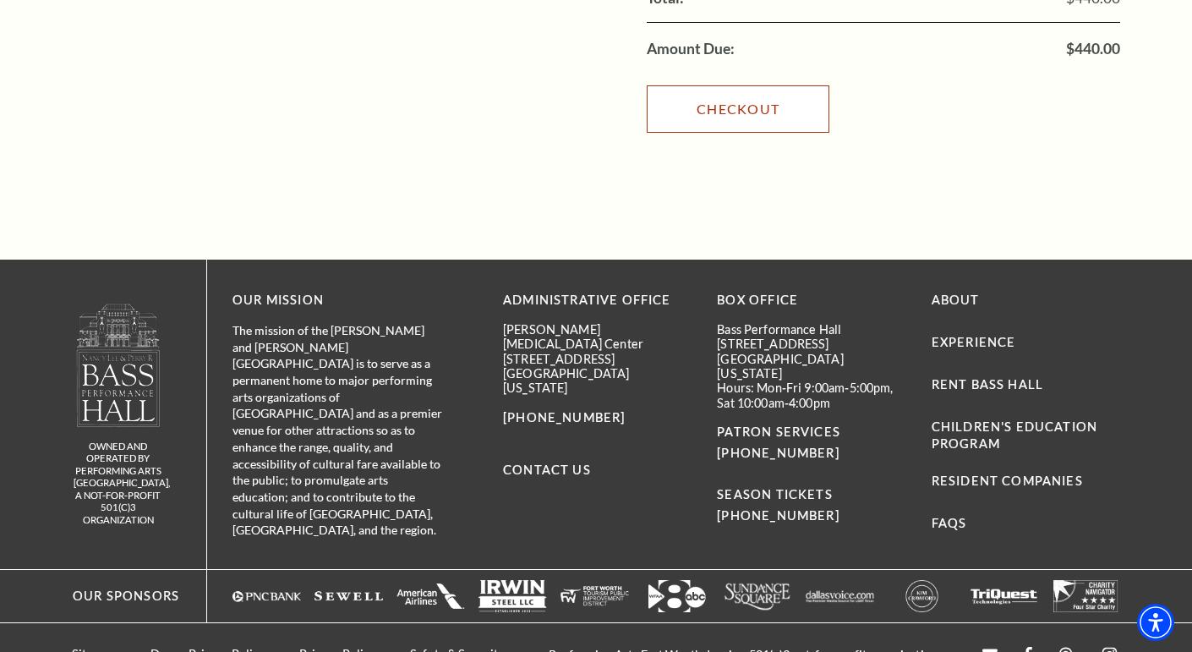
click at [720, 85] on link "Checkout" at bounding box center [738, 108] width 183 height 47
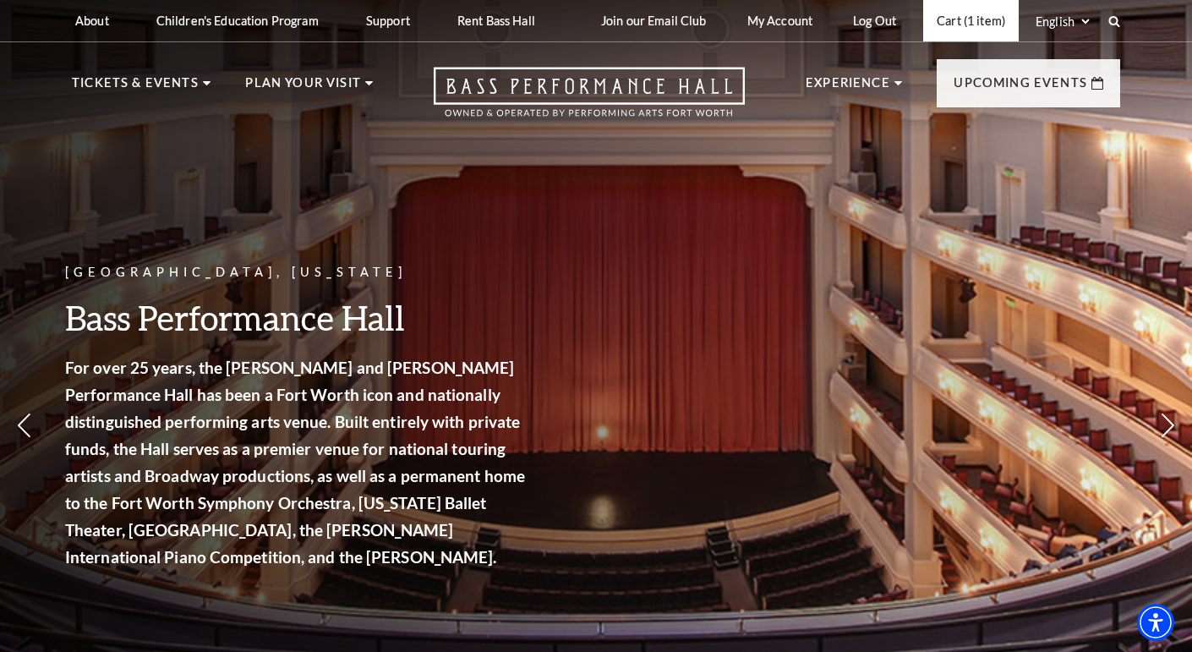
click at [974, 27] on link "Cart (1 item)" at bounding box center [971, 20] width 96 height 41
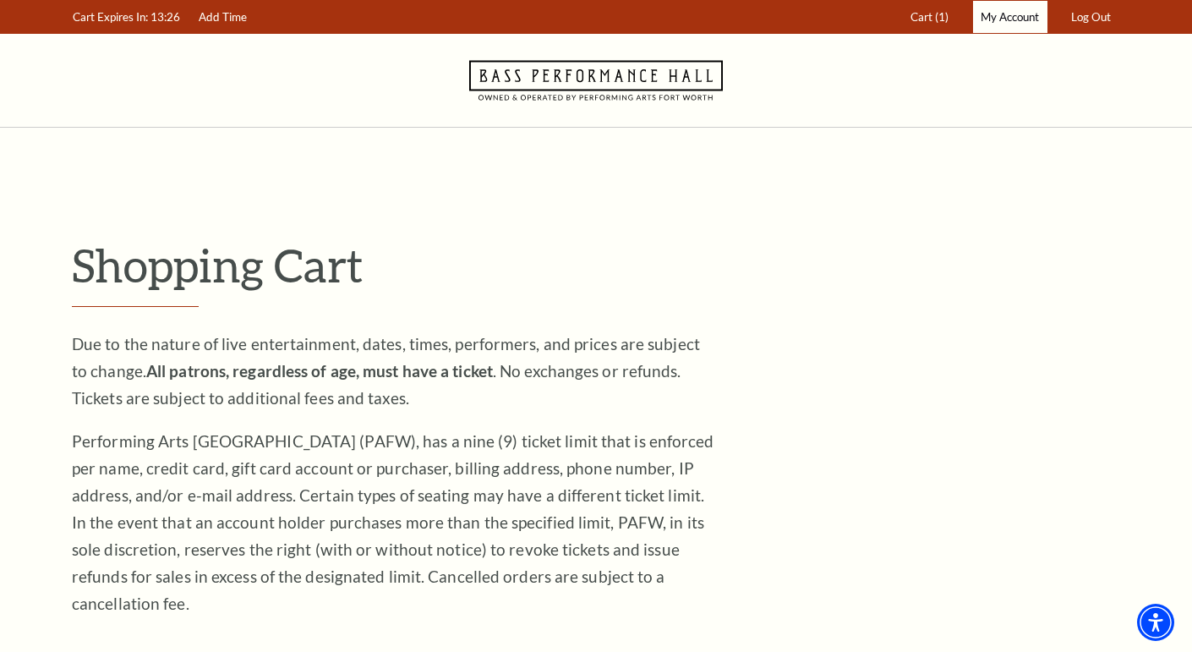
click at [1007, 16] on span "My Account" at bounding box center [1010, 17] width 58 height 14
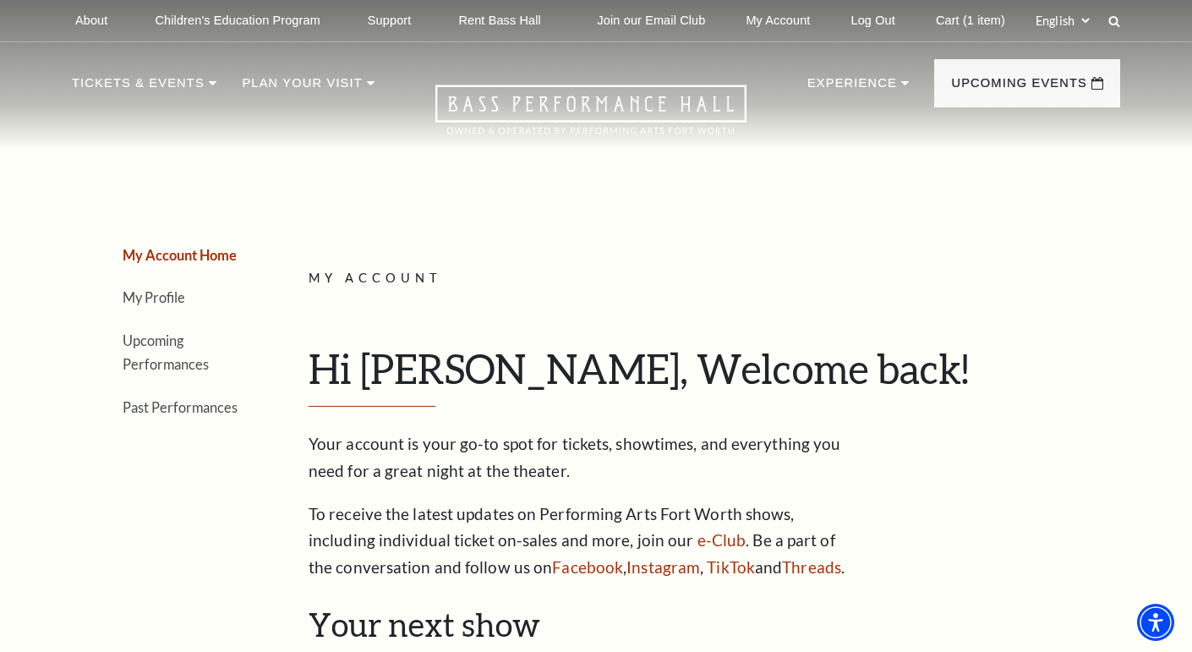
click at [153, 353] on li "Upcoming Performances" at bounding box center [184, 352] width 123 height 48
click at [159, 336] on link "Upcoming Performances" at bounding box center [166, 352] width 86 height 41
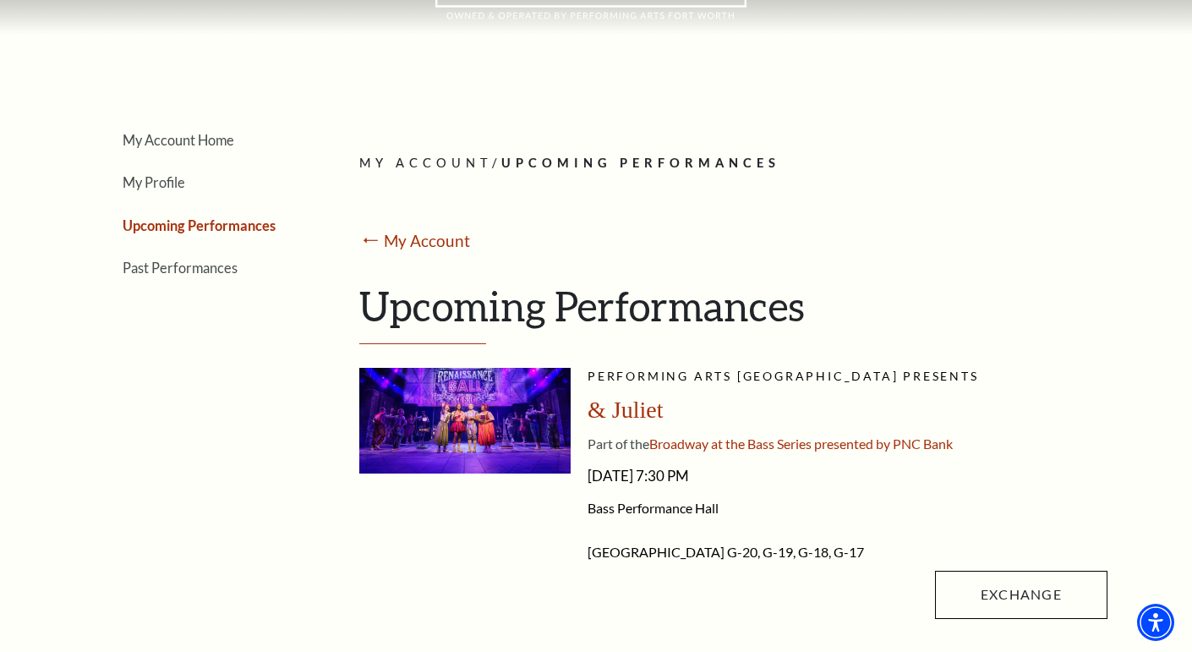
scroll to position [114, 0]
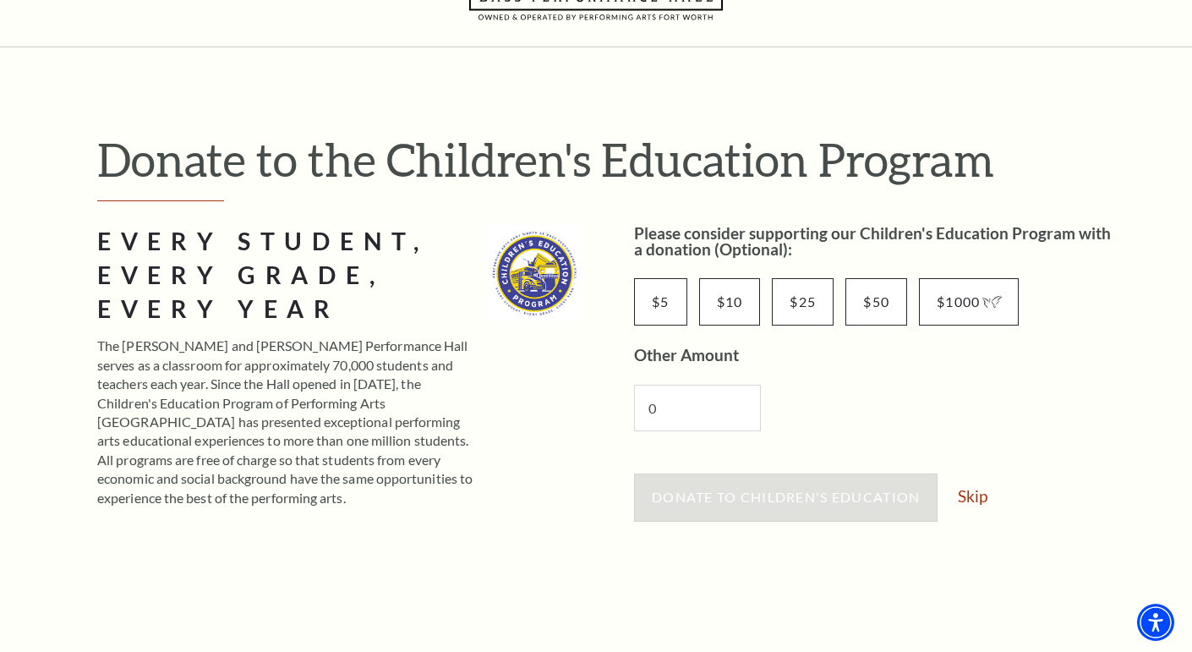
scroll to position [57, 0]
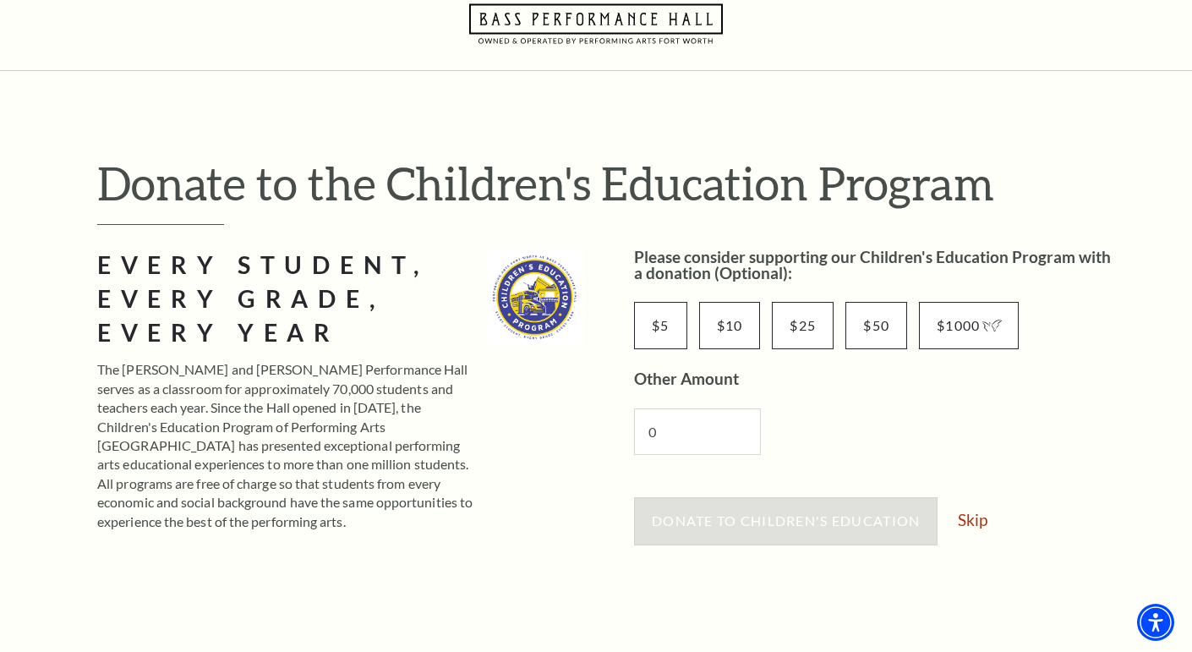
click at [1192, 90] on html "Skip to main content Enable accessibility for low vision Open the accessibility…" at bounding box center [596, 269] width 1192 height 652
click at [971, 516] on link "Skip" at bounding box center [973, 520] width 30 height 16
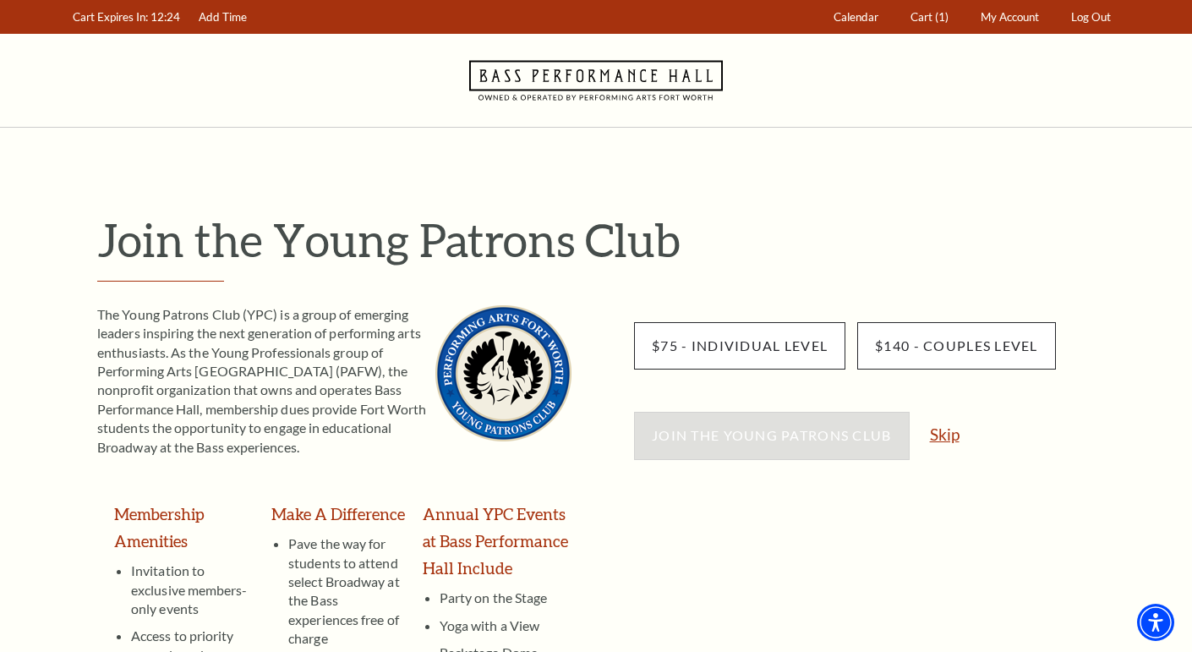
click at [941, 432] on link "Skip" at bounding box center [945, 434] width 30 height 16
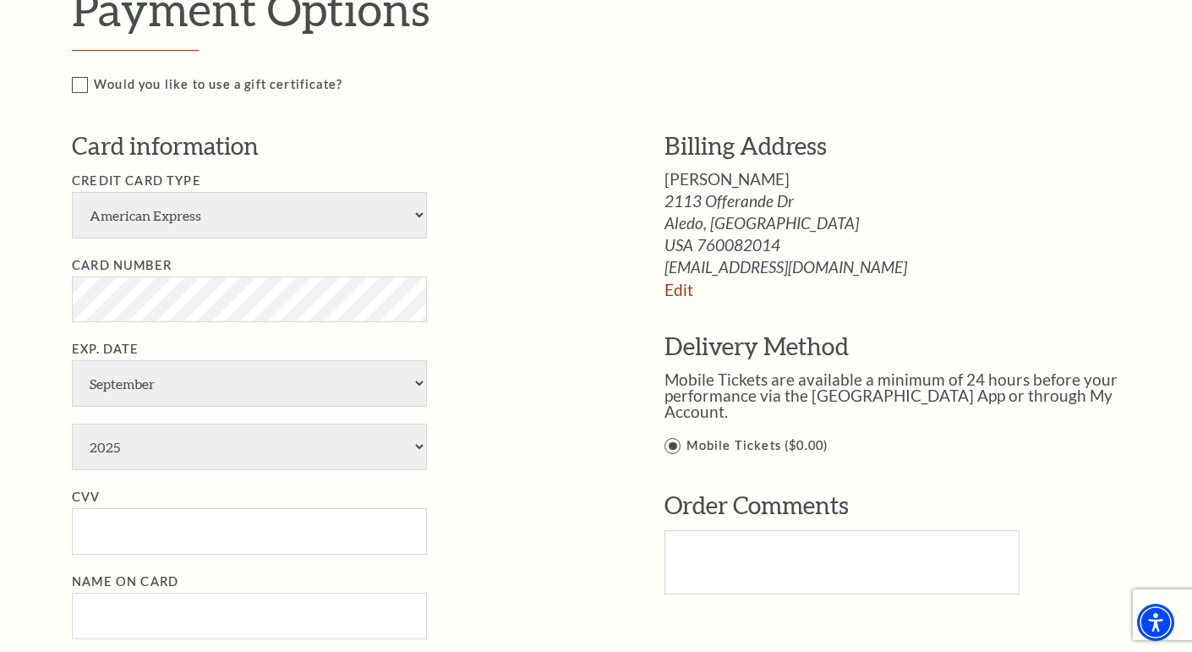
scroll to position [970, 0]
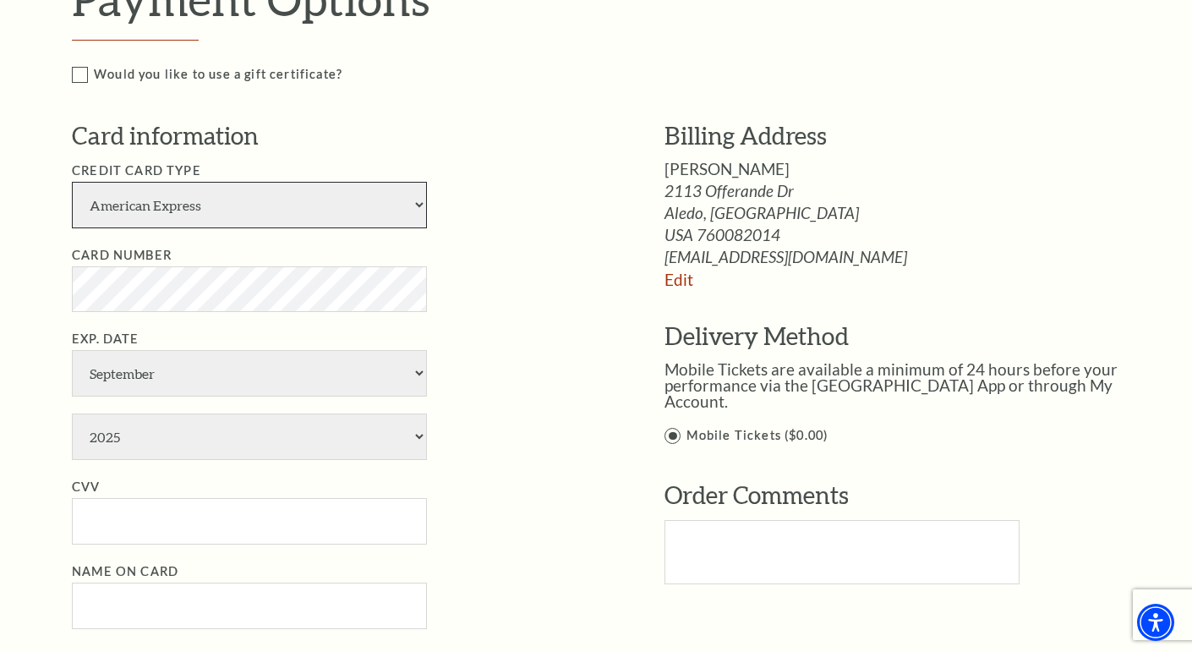
click at [316, 201] on select "American Express Visa Master Card Discover" at bounding box center [249, 205] width 355 height 47
select select "24"
click at [72, 182] on select "American Express Visa Master Card Discover" at bounding box center [249, 205] width 355 height 47
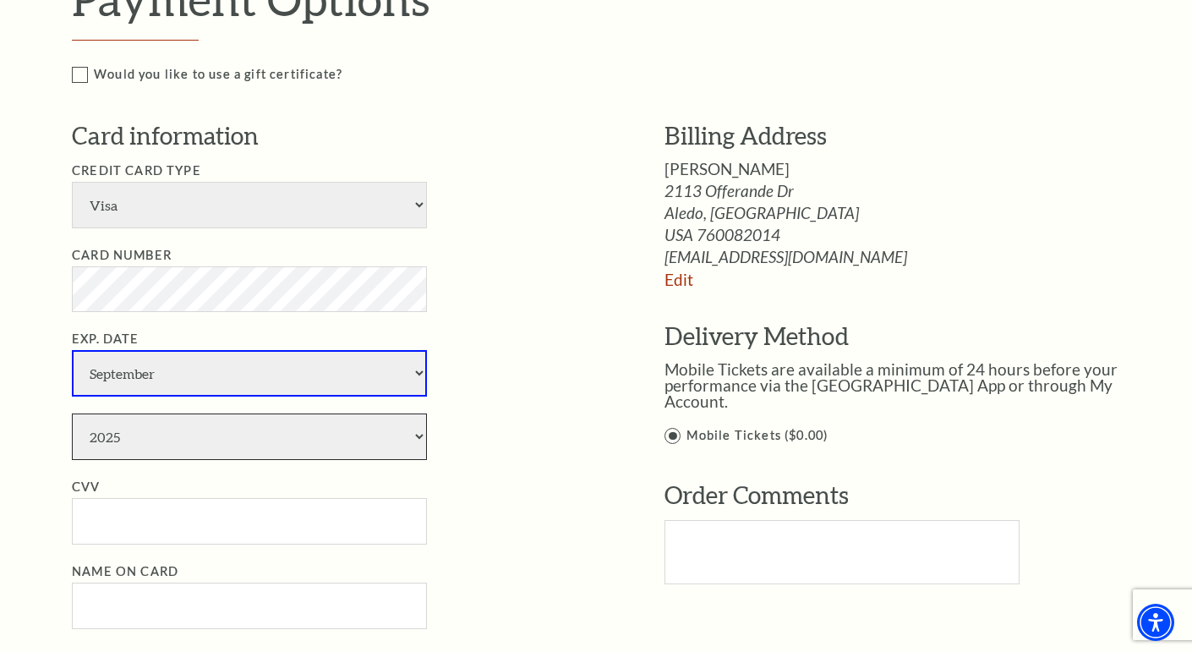
click at [138, 430] on select "2025 2026 2027 2028 2029 2030 2031 2032 2033 2034" at bounding box center [249, 437] width 355 height 47
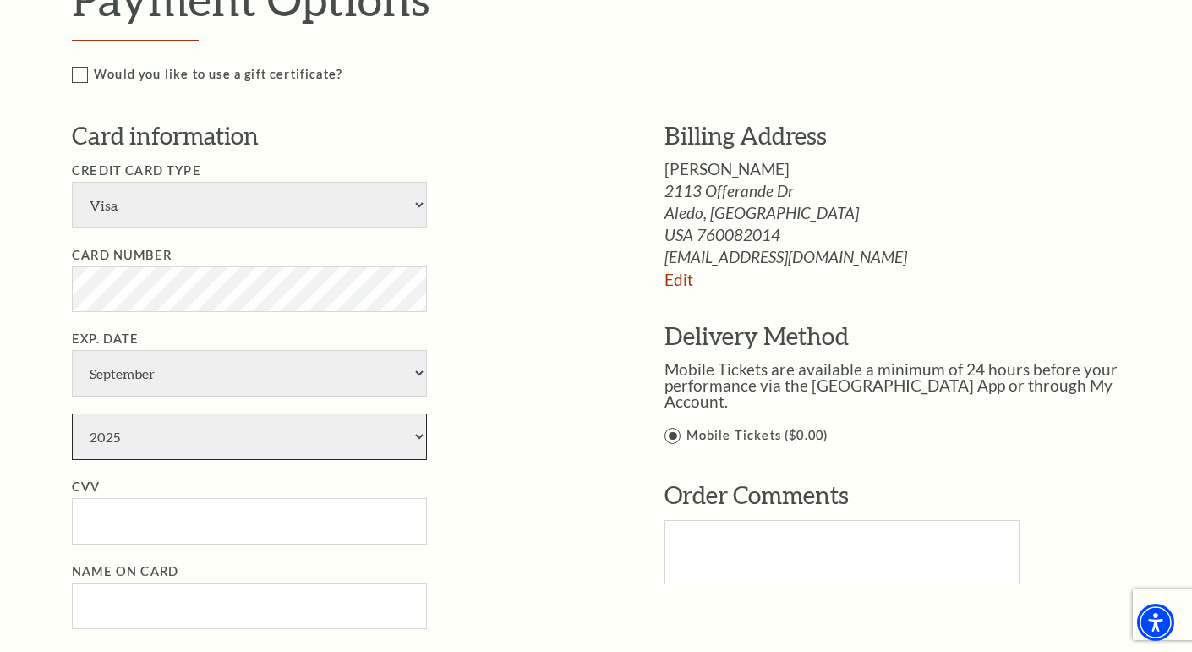
select select "2028"
click at [72, 414] on select "2025 2026 2027 2028 2029 2030 2031 2032 2033 2034" at bounding box center [249, 437] width 355 height 47
click at [100, 511] on input "CVV" at bounding box center [249, 521] width 355 height 47
type input "598"
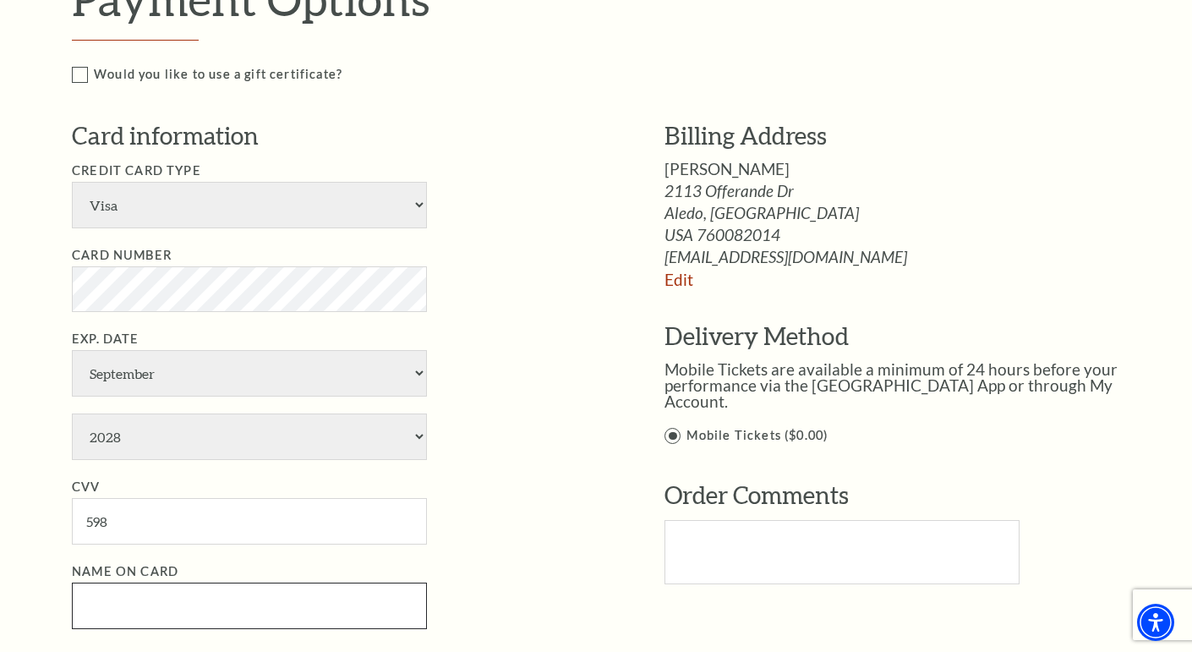
click at [118, 597] on input "Name on Card" at bounding box center [249, 606] width 355 height 47
type input "Brandi"
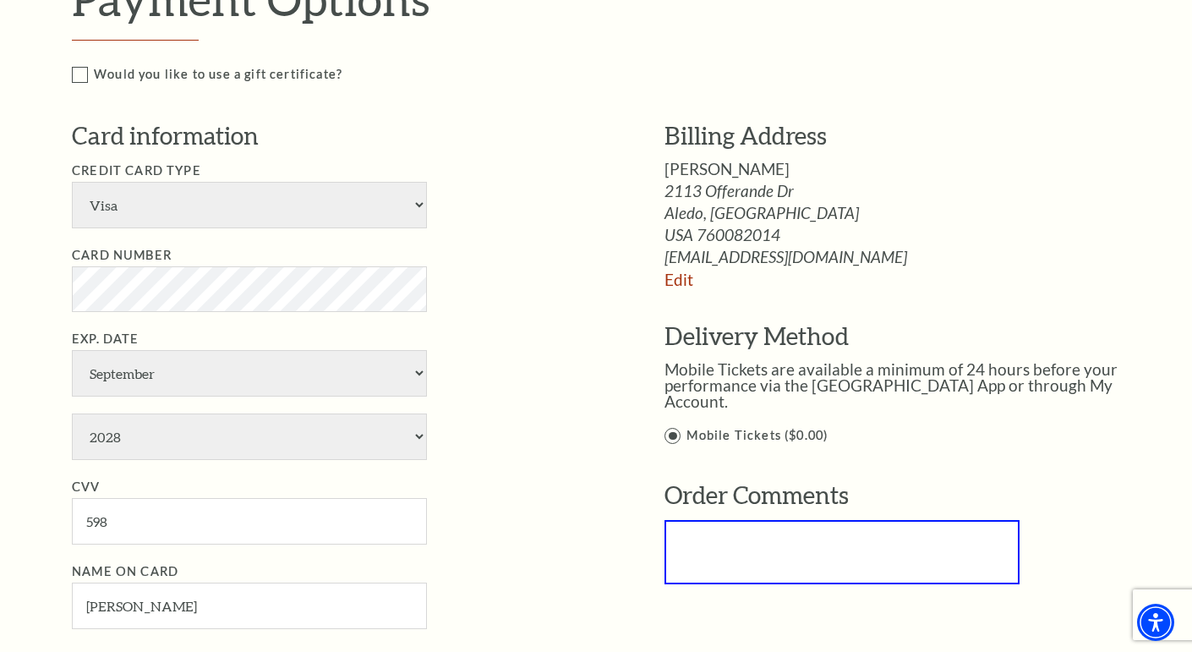
type textarea "M"
click at [173, 615] on input "Brandi" at bounding box center [249, 606] width 355 height 47
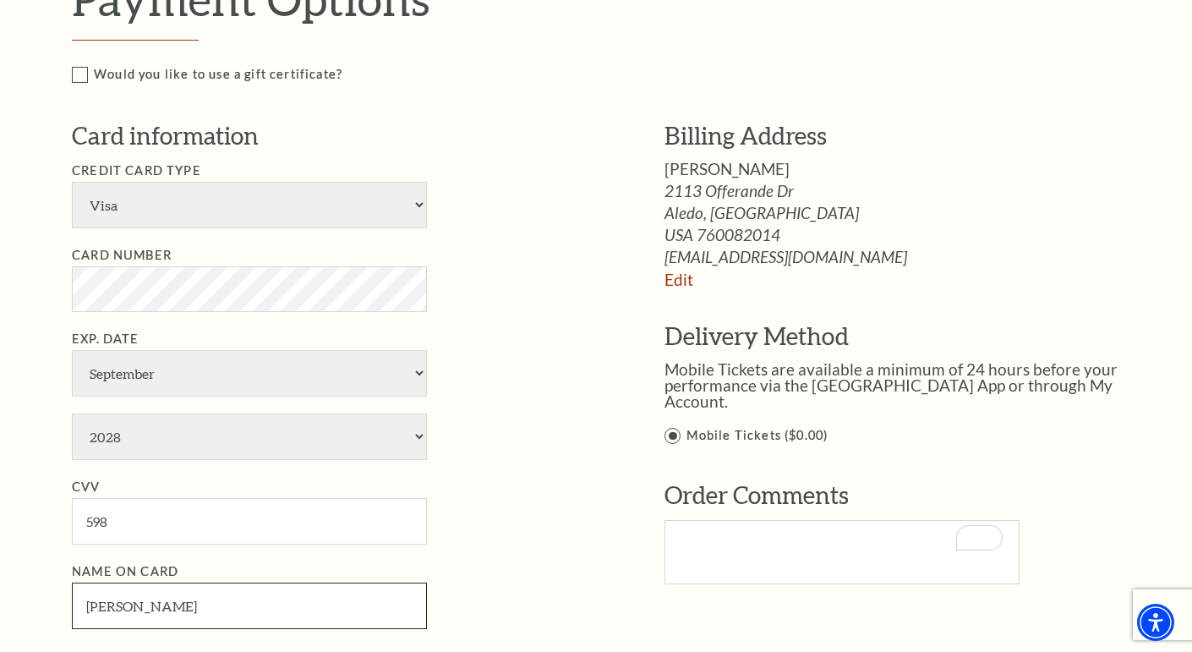
type input "Brandi McDonald"
click at [553, 581] on li "Name on Card Brandi McDonald" at bounding box center [343, 596] width 542 height 68
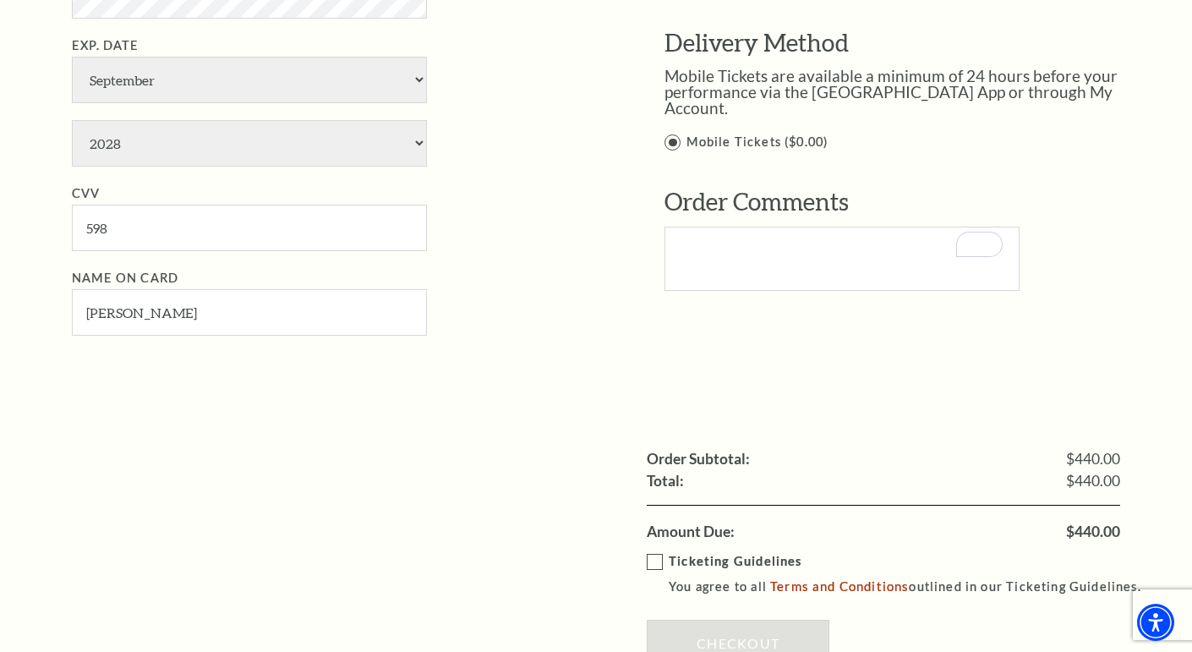
scroll to position [1342, 0]
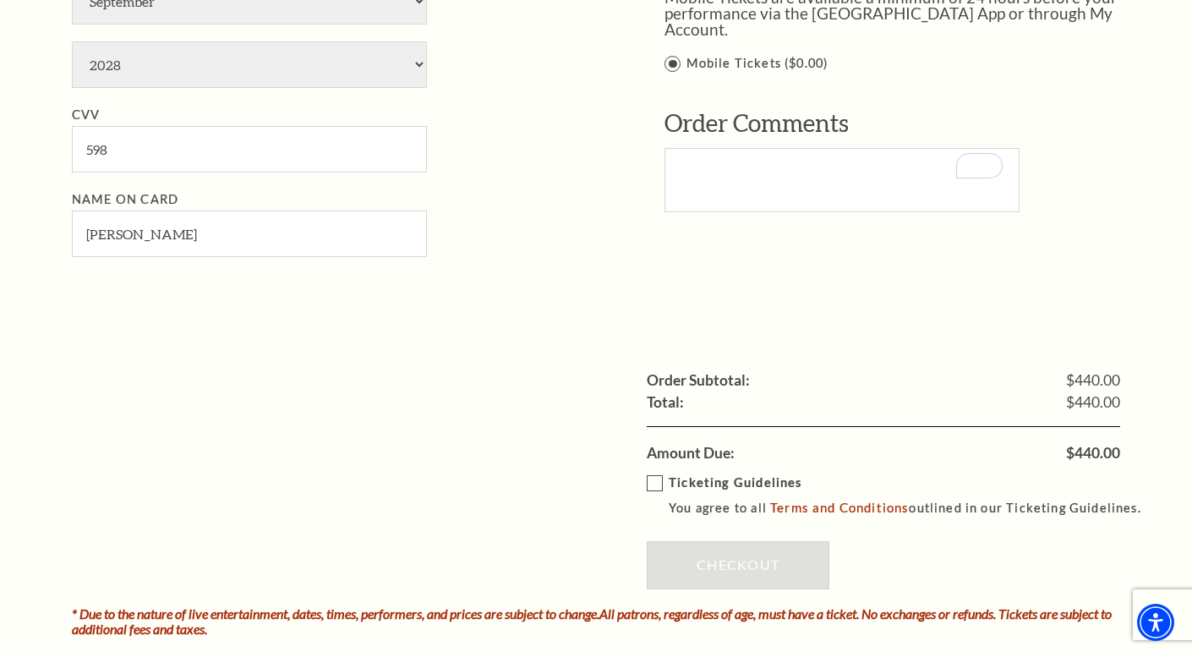
click at [657, 478] on label "Ticketing Guidelines You agree to all Terms and Conditions outlined in our Tick…" at bounding box center [902, 496] width 510 height 47
click at [0, 0] on input "Ticketing Guidelines You agree to all Terms and Conditions outlined in our Tick…" at bounding box center [0, 0] width 0 height 0
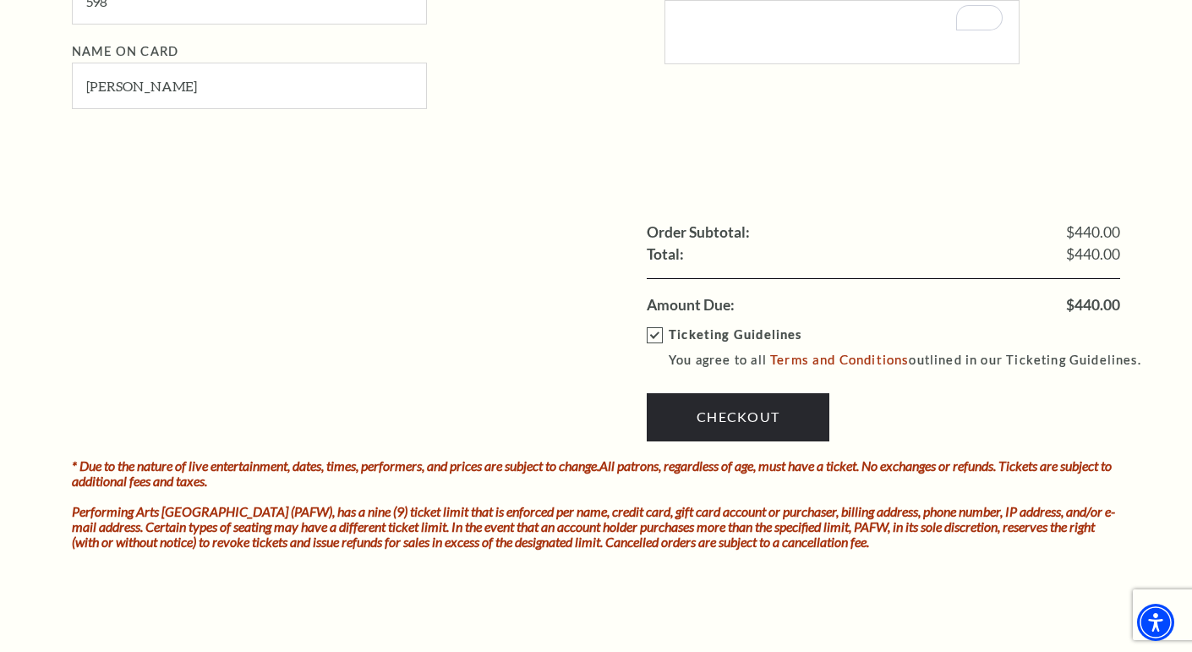
scroll to position [1505, 0]
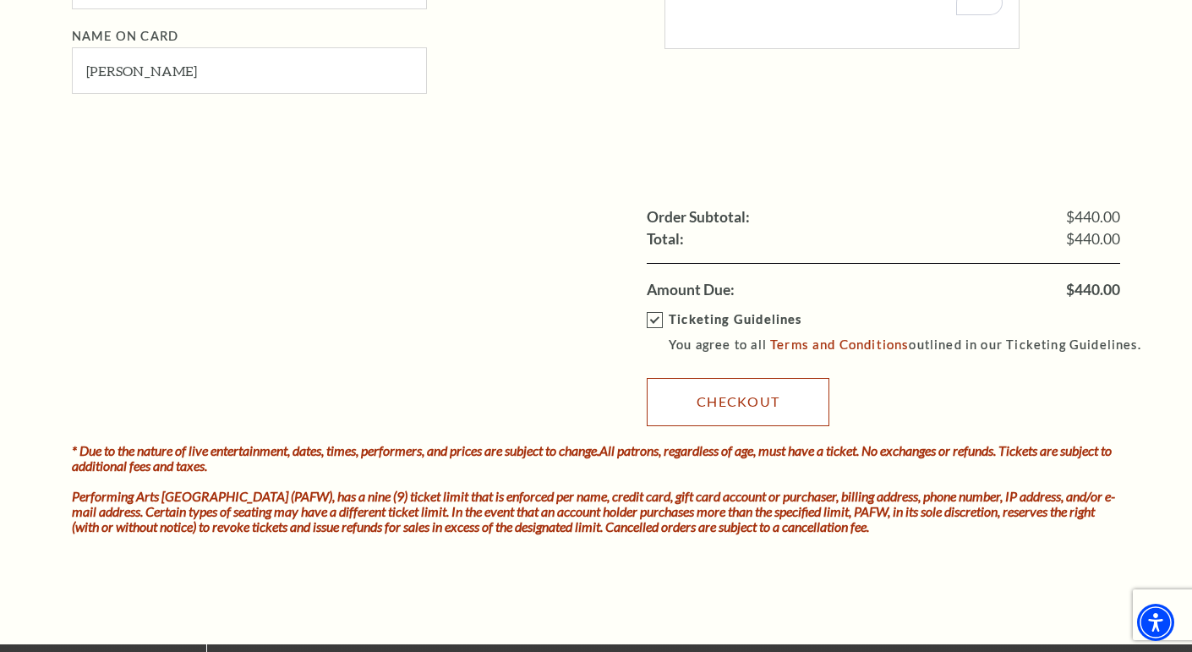
click at [789, 399] on link "Checkout" at bounding box center [738, 401] width 183 height 47
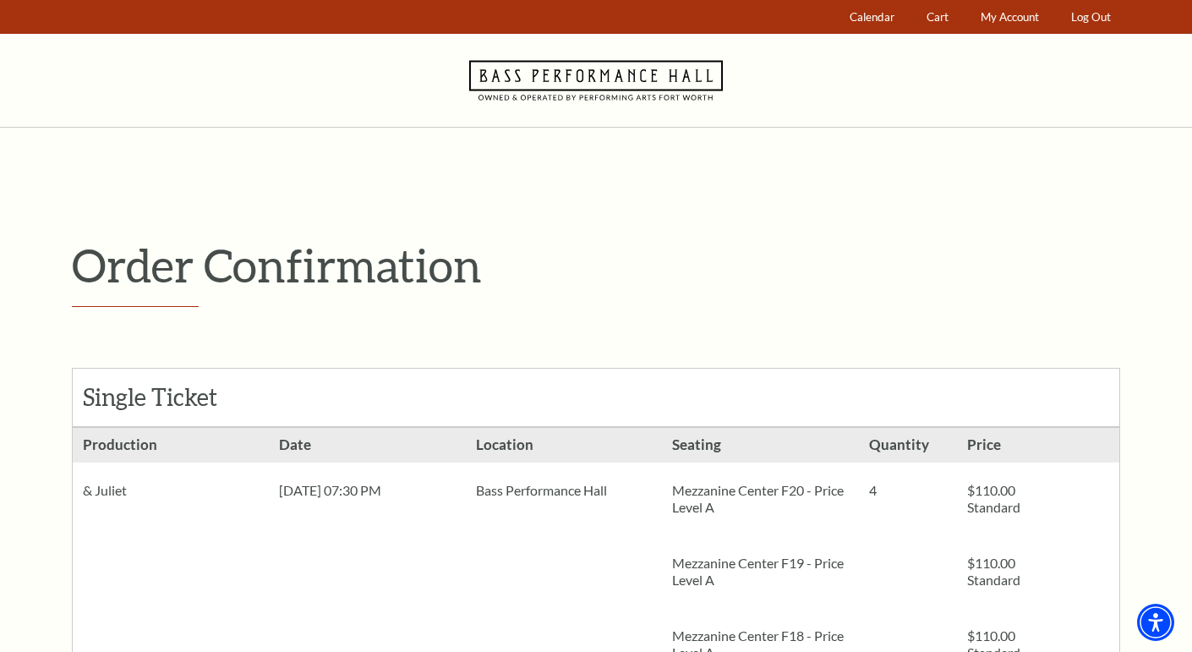
click at [1151, 326] on div "Order Confirmation Single Ticket Production 4 $110.00 Standard $110.00" at bounding box center [596, 630] width 1192 height 1005
click at [995, 15] on span "My Account" at bounding box center [1010, 17] width 58 height 14
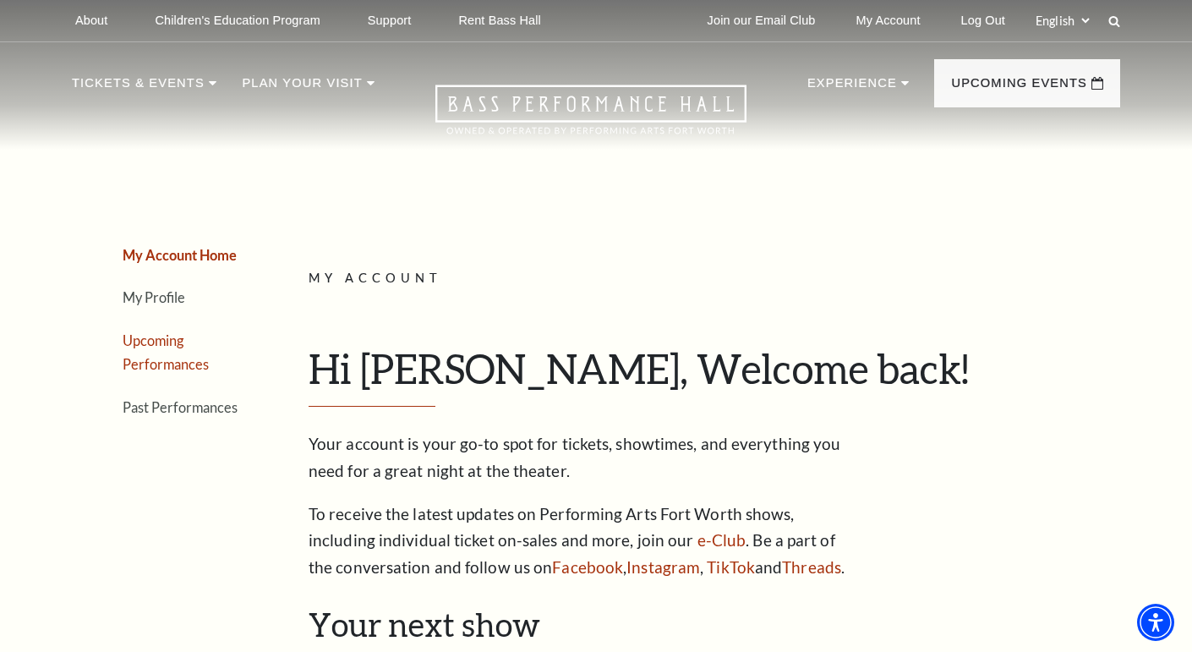
click at [162, 345] on link "Upcoming Performances" at bounding box center [166, 352] width 86 height 41
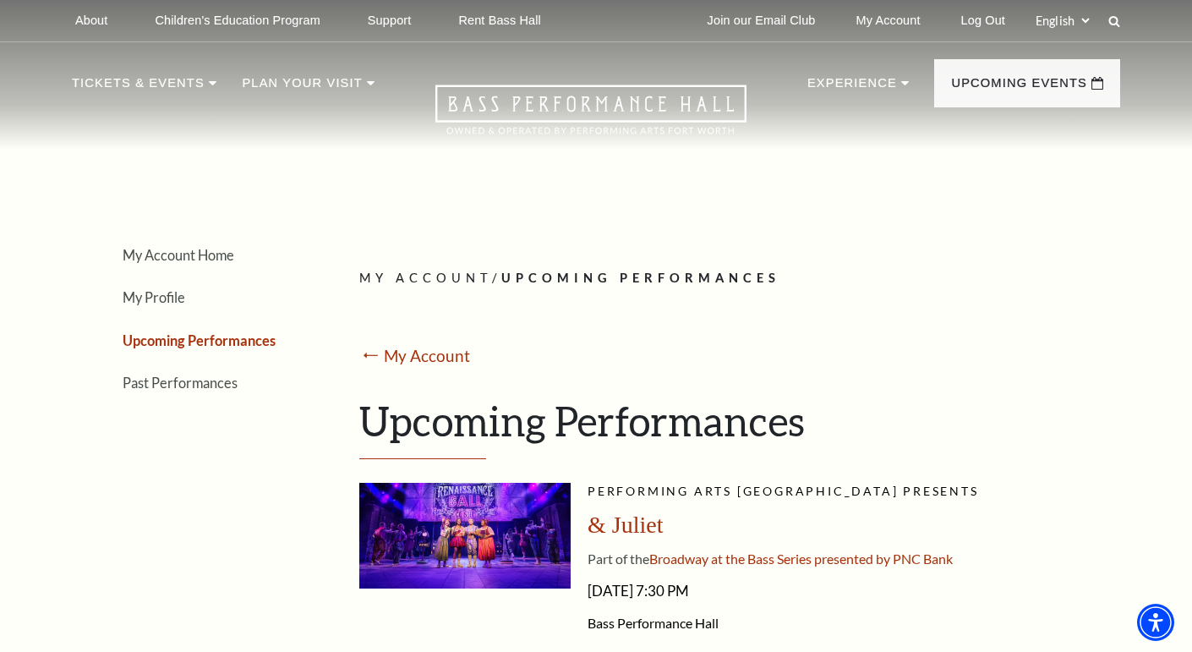
scroll to position [1087, 0]
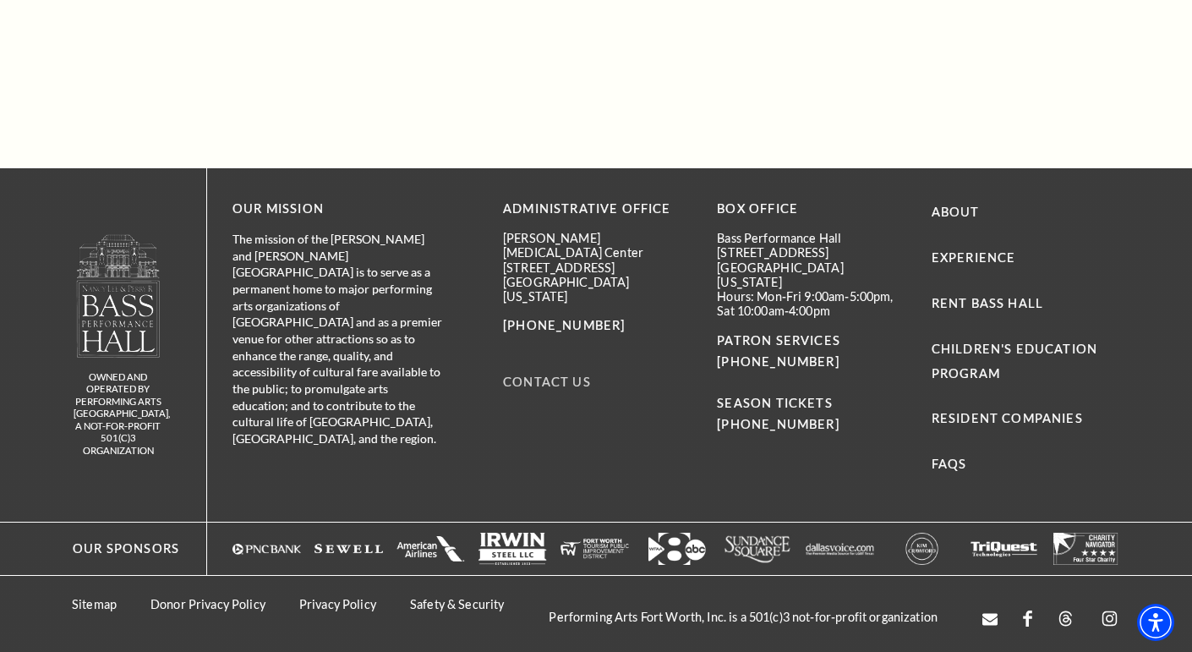
click at [550, 375] on link "Contact Us" at bounding box center [547, 382] width 88 height 14
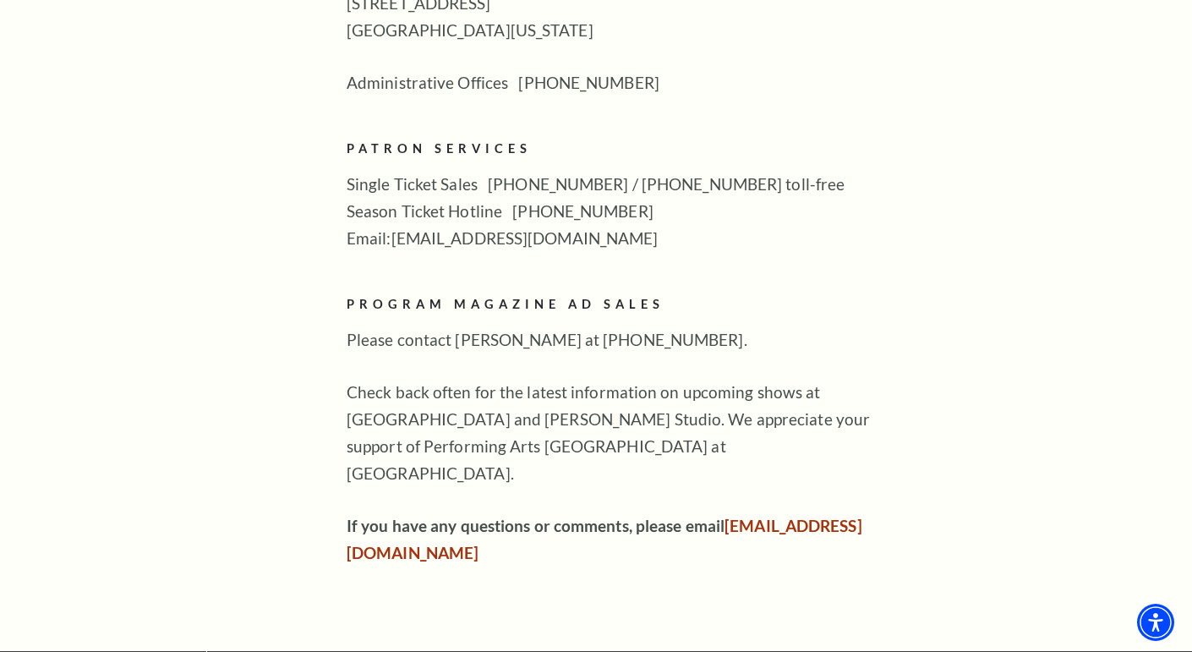
scroll to position [964, 0]
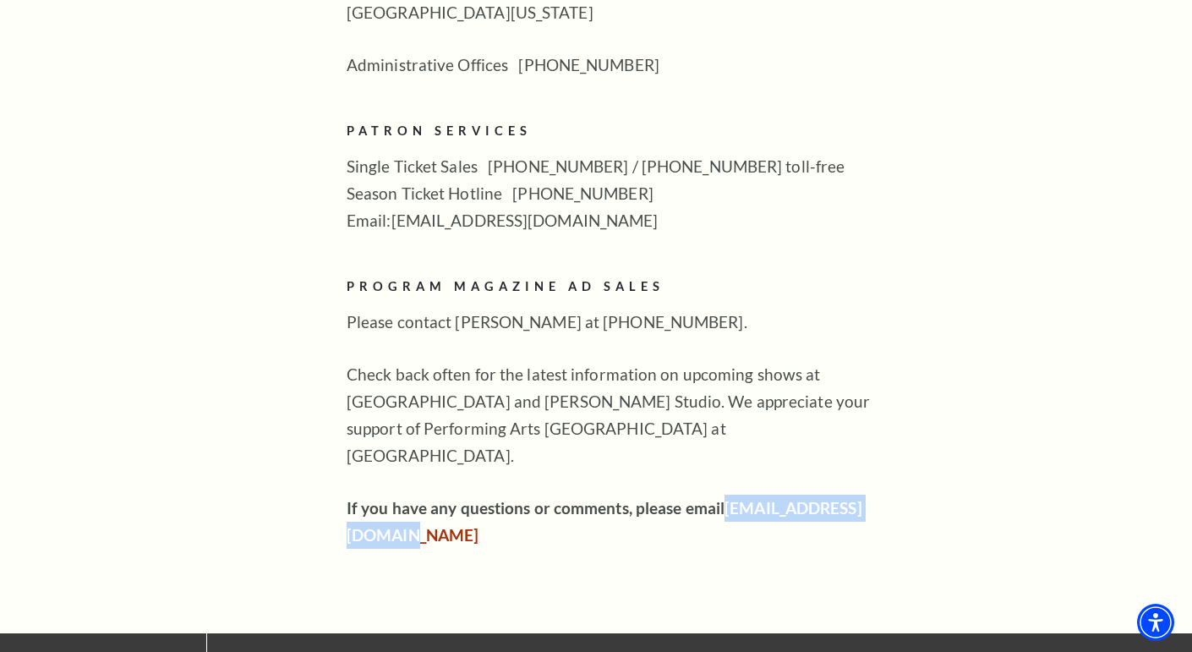
drag, startPoint x: 521, startPoint y: 481, endPoint x: 342, endPoint y: 482, distance: 178.4
click at [342, 482] on div "Tours Volunteers Careers Stay Connected Email Updates Contact Us Press Room Exp…" at bounding box center [596, 21] width 1049 height 1056
copy link "[EMAIL_ADDRESS][DOMAIN_NAME]"
